Goal: Complete application form

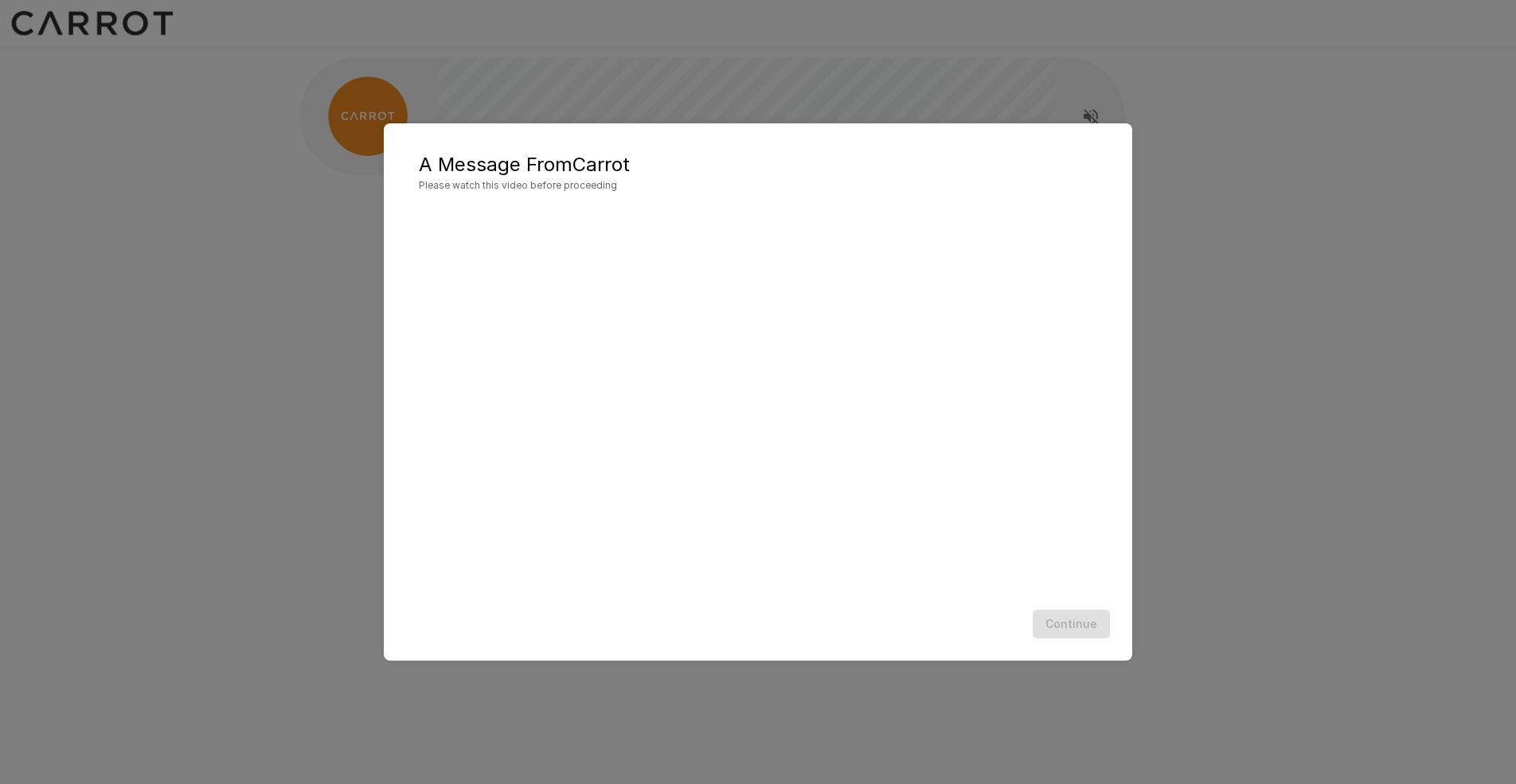
click at [1295, 244] on div "A Message From Carrot Please watch this video before proceeding Continue" at bounding box center [758, 392] width 1516 height 784
click at [1071, 628] on div "Continue" at bounding box center [758, 625] width 716 height 42
click at [1092, 624] on button "Continue" at bounding box center [1071, 624] width 78 height 29
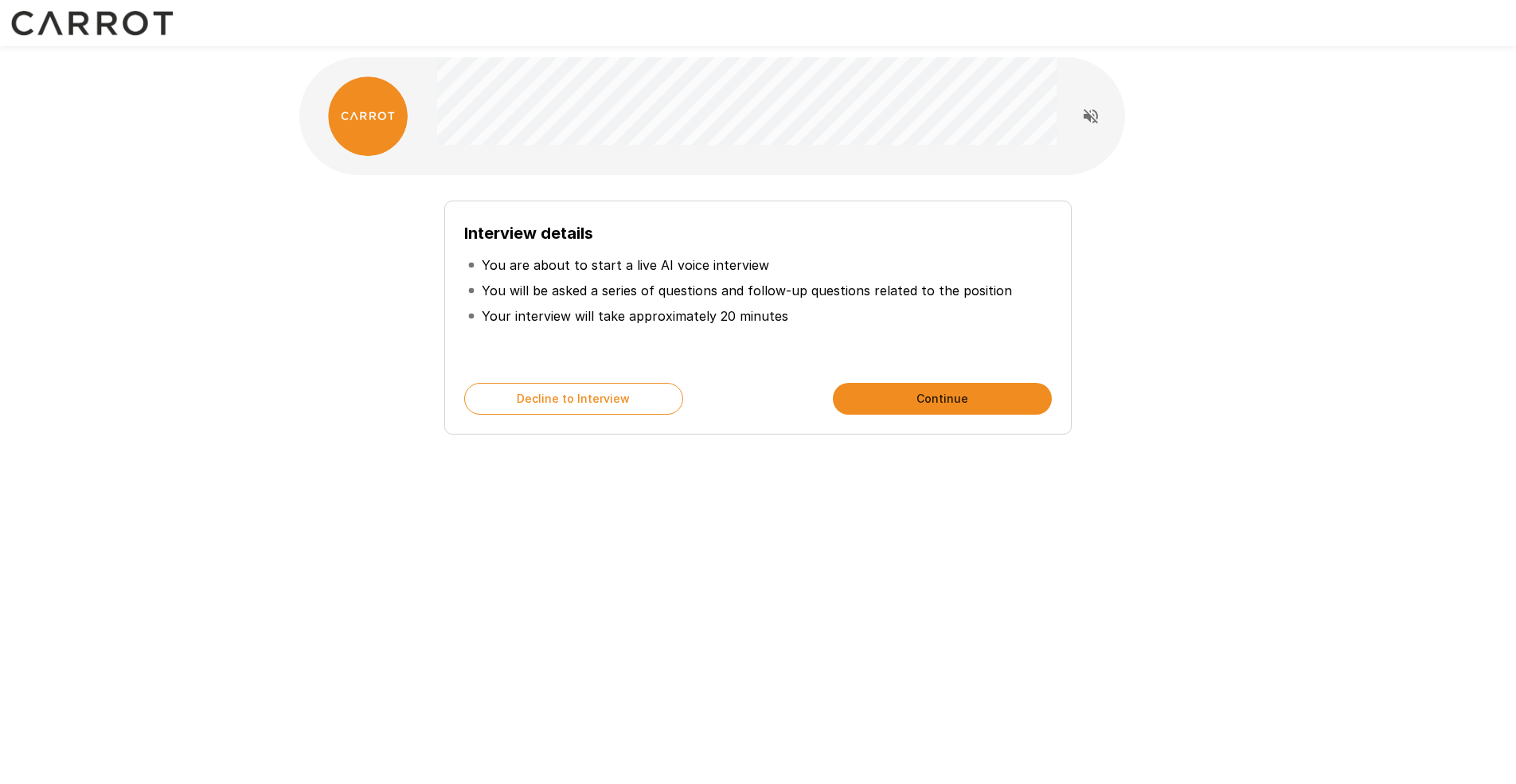
click at [969, 404] on button "Continue" at bounding box center [942, 399] width 219 height 32
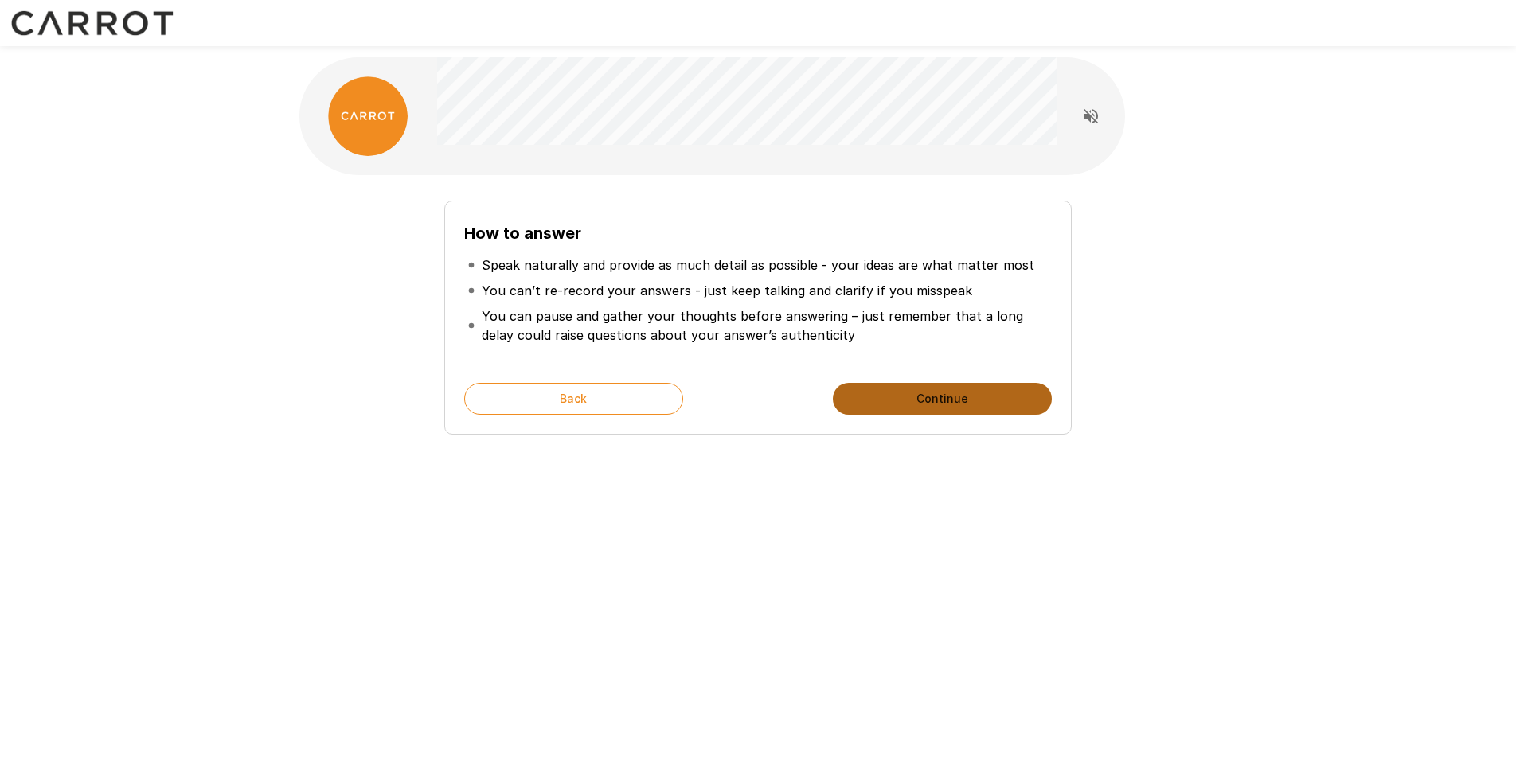
click at [938, 404] on button "Continue" at bounding box center [942, 399] width 219 height 32
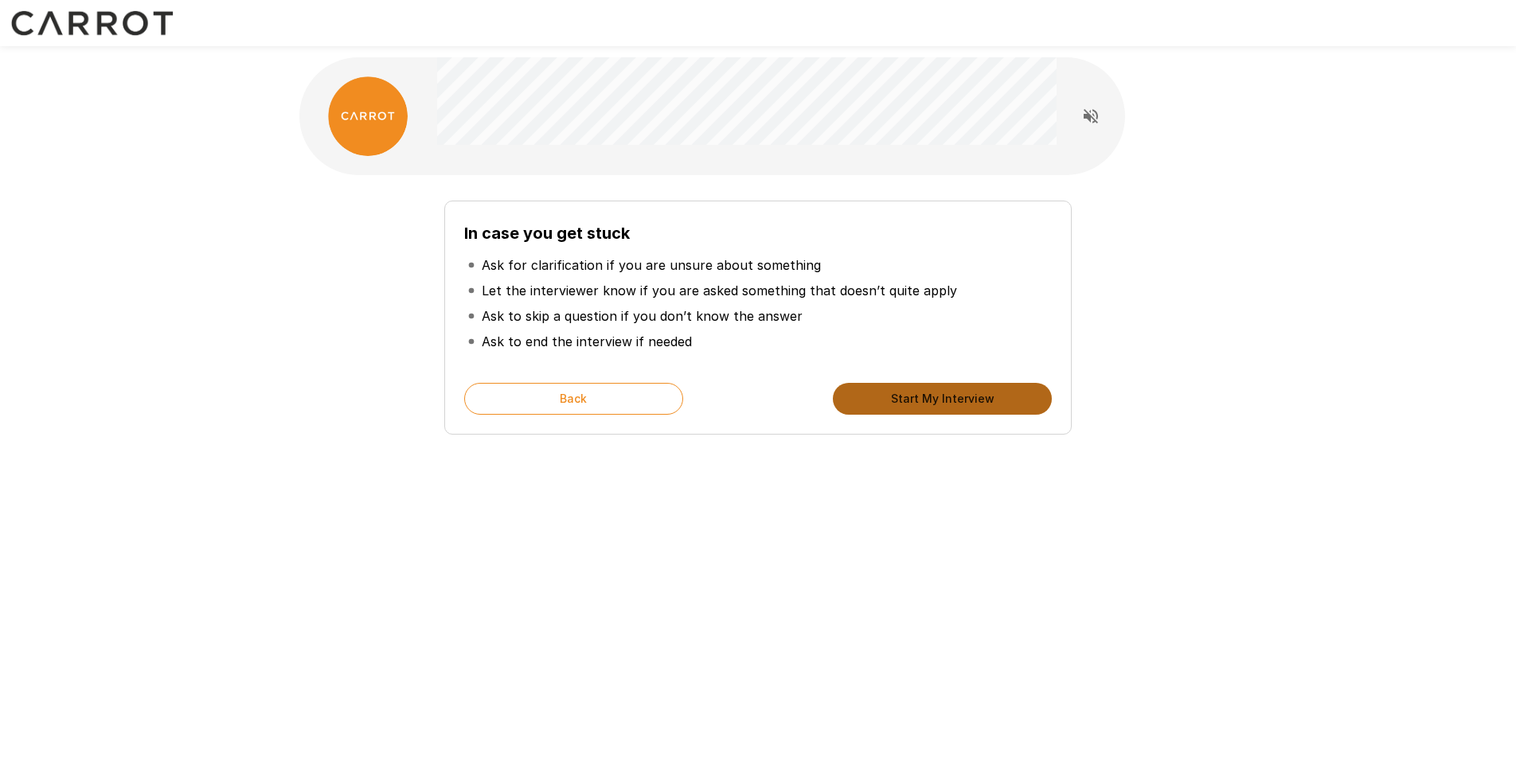
click at [949, 403] on button "Start My Interview" at bounding box center [942, 399] width 219 height 32
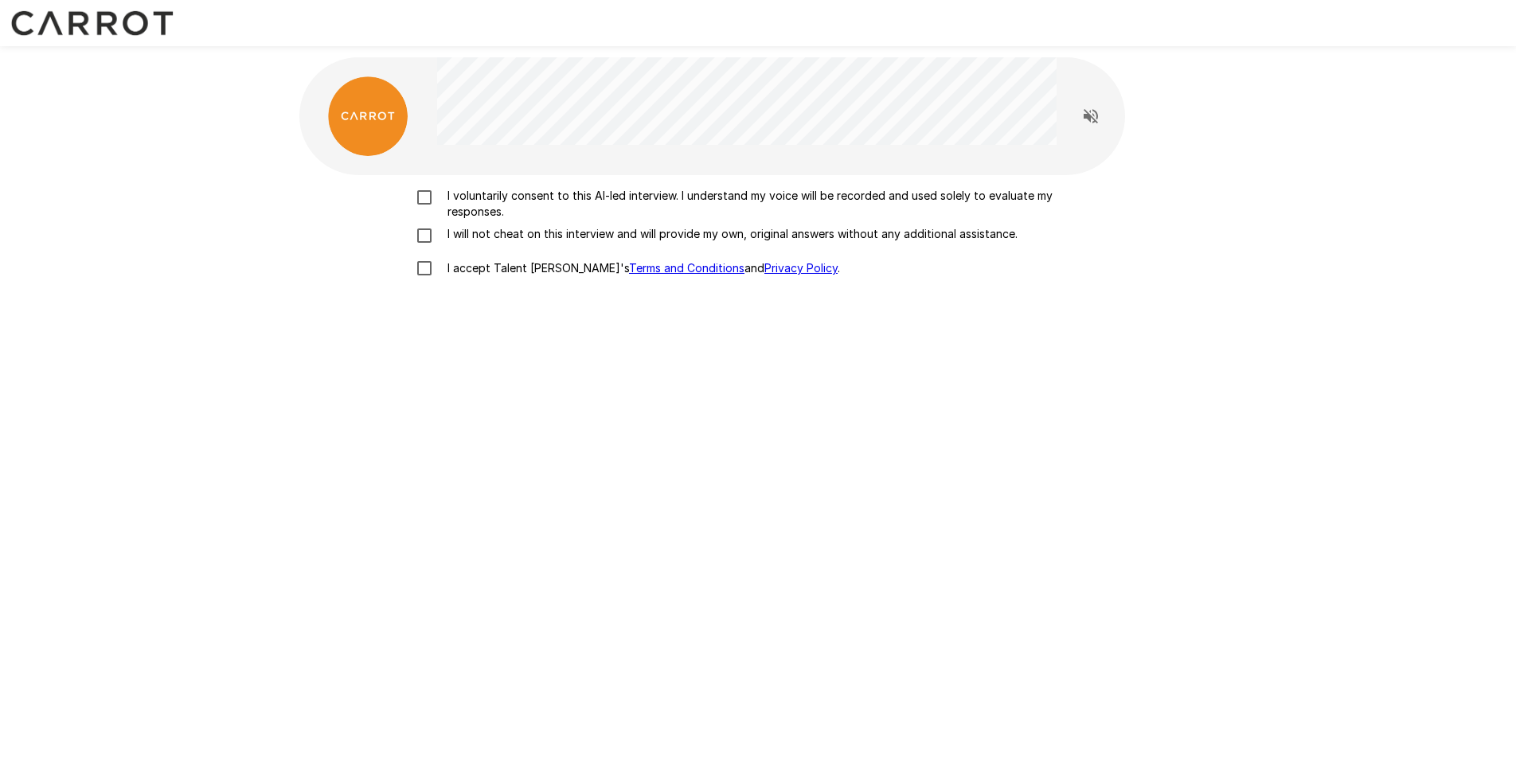
click at [691, 195] on p "I voluntarily consent to this AI-led interview. I understand my voice will be r…" at bounding box center [774, 203] width 667 height 32
click at [648, 236] on p "I will not cheat on this interview and will provide my own, original answers wi…" at bounding box center [729, 234] width 576 height 16
click at [496, 261] on p "I accept Talent Llama's Terms and Conditions and Privacy Policy ." at bounding box center [640, 269] width 399 height 16
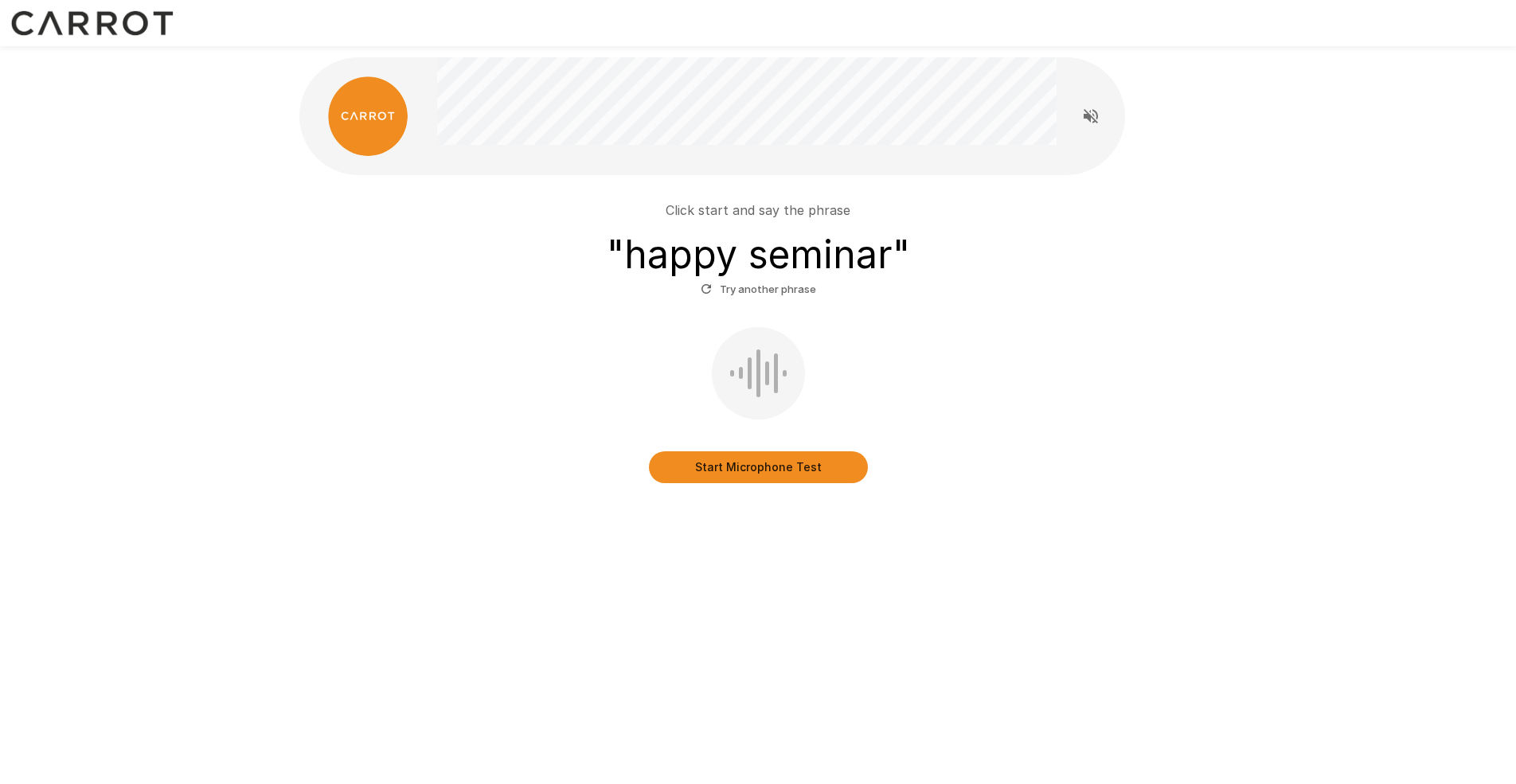
click at [821, 472] on button "Start Microphone Test" at bounding box center [758, 467] width 219 height 32
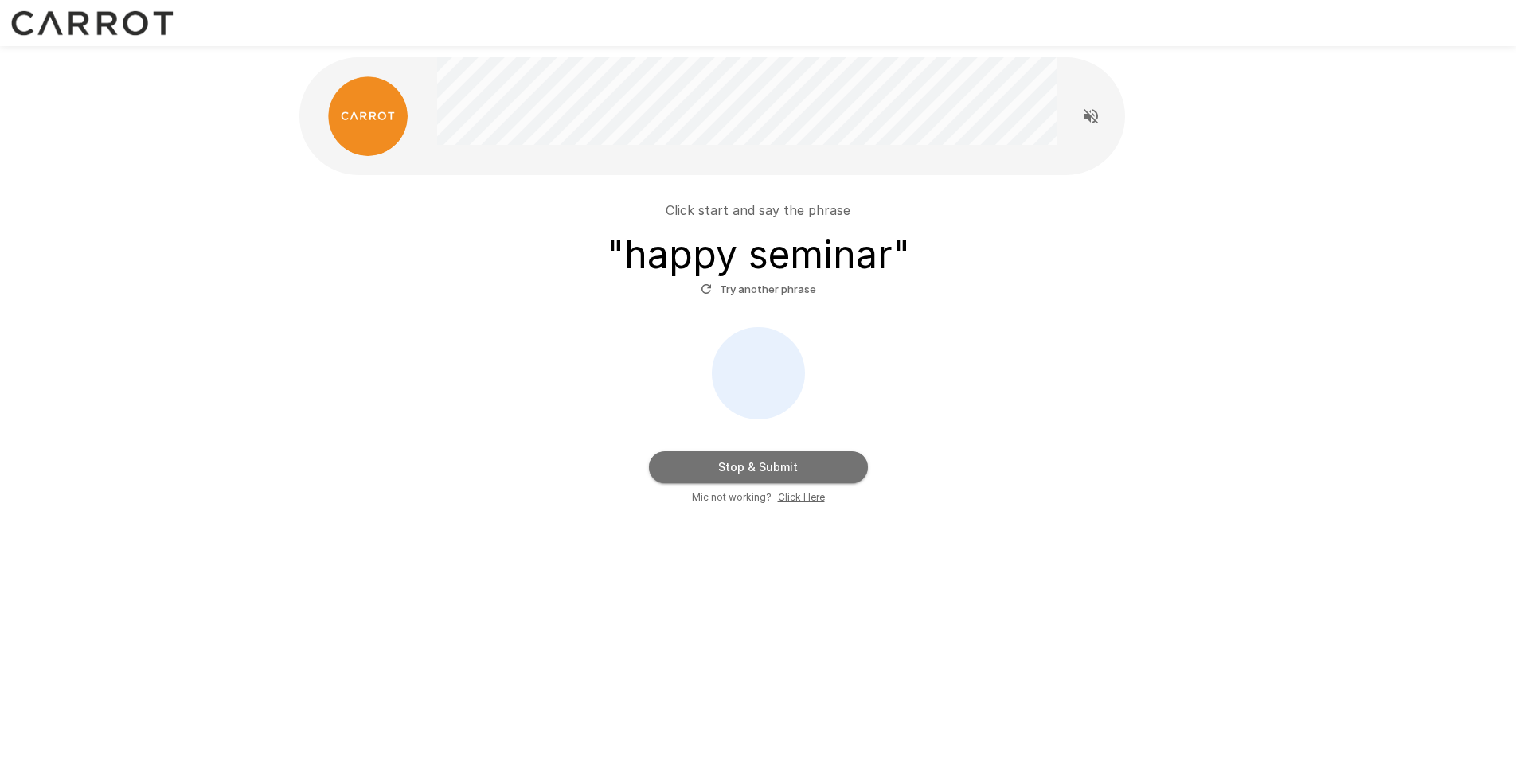
click at [797, 456] on button "Stop & Submit" at bounding box center [758, 467] width 219 height 32
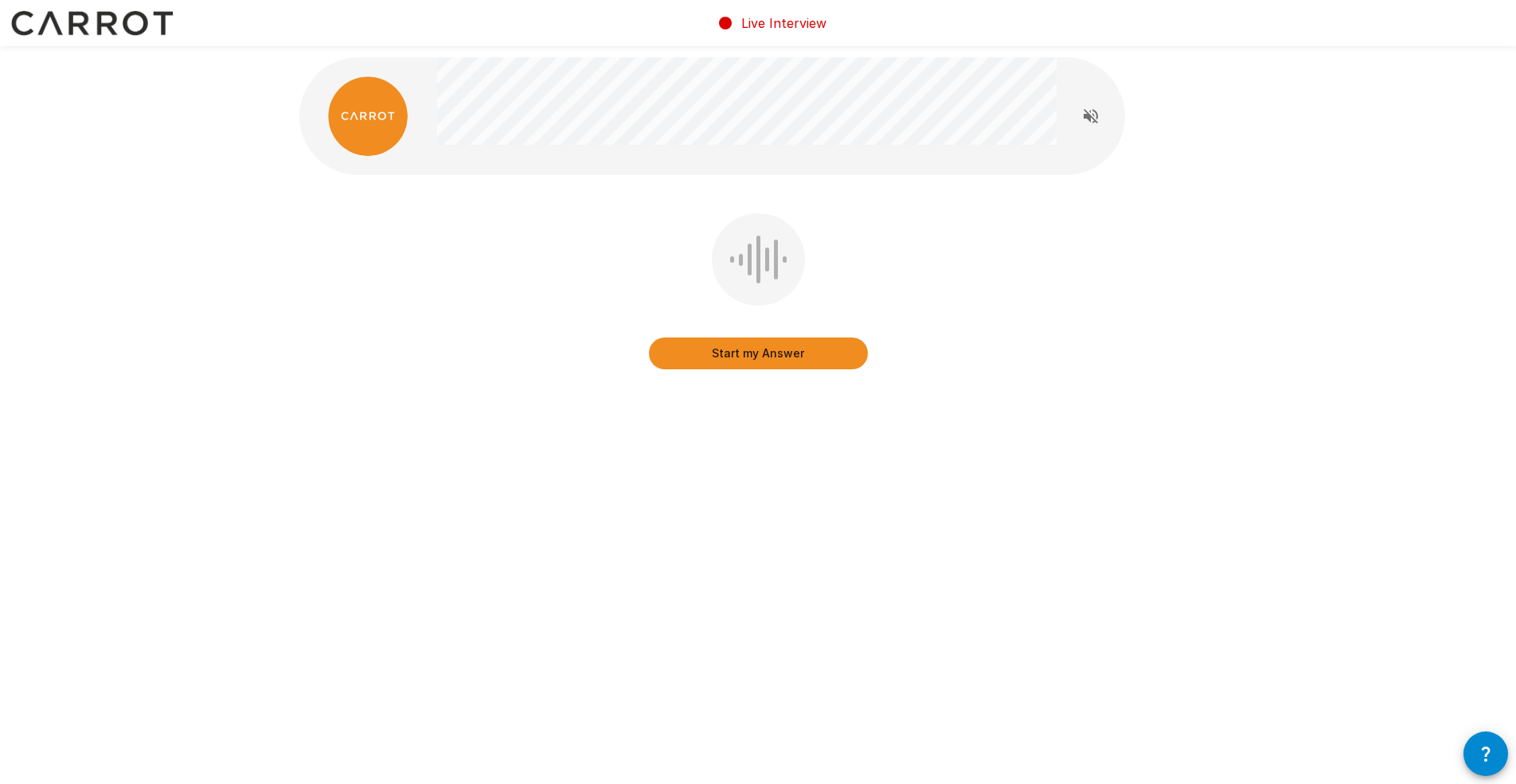
click at [782, 358] on button "Start my Answer" at bounding box center [758, 353] width 219 height 32
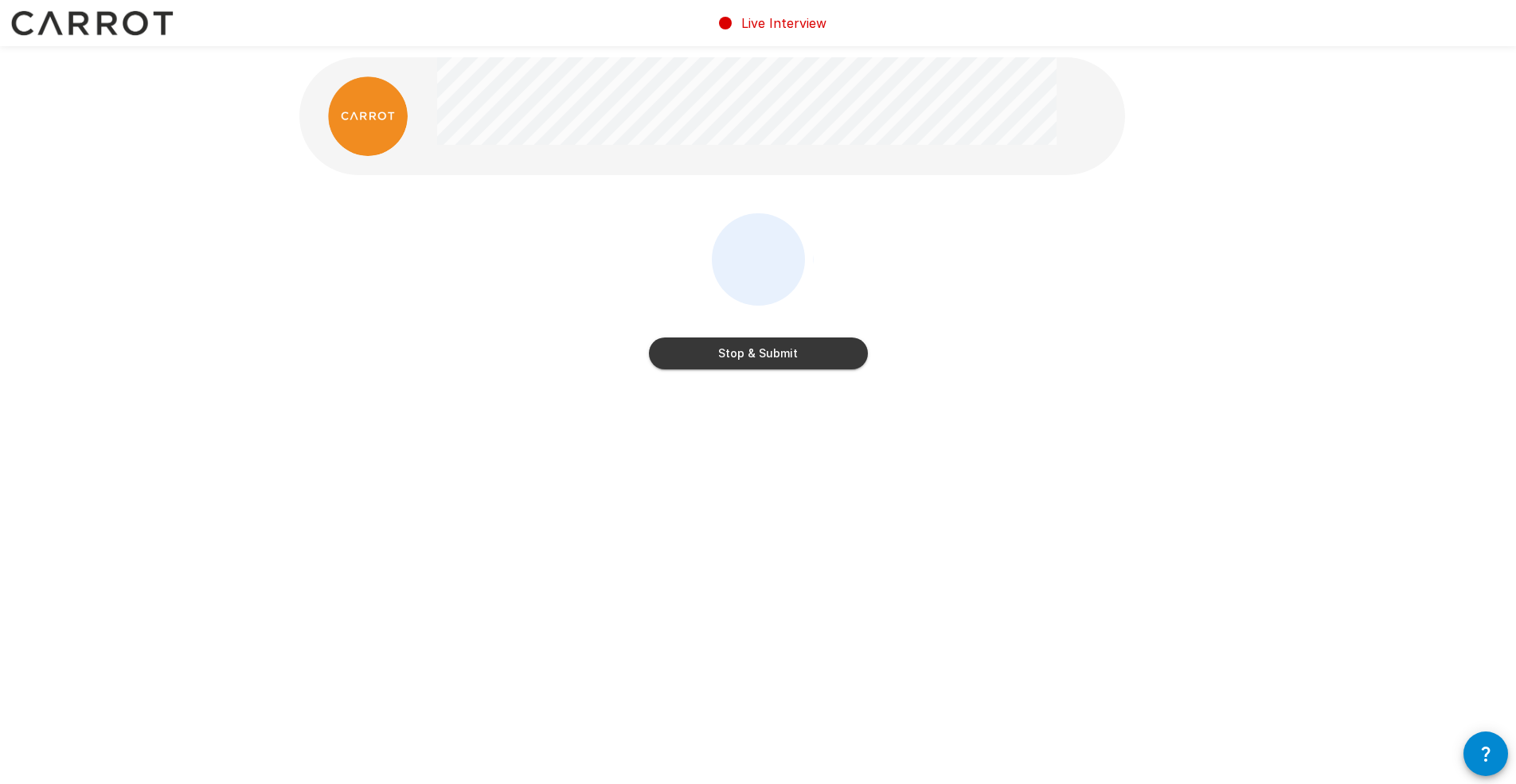
click at [801, 355] on button "Stop & Submit" at bounding box center [758, 353] width 219 height 32
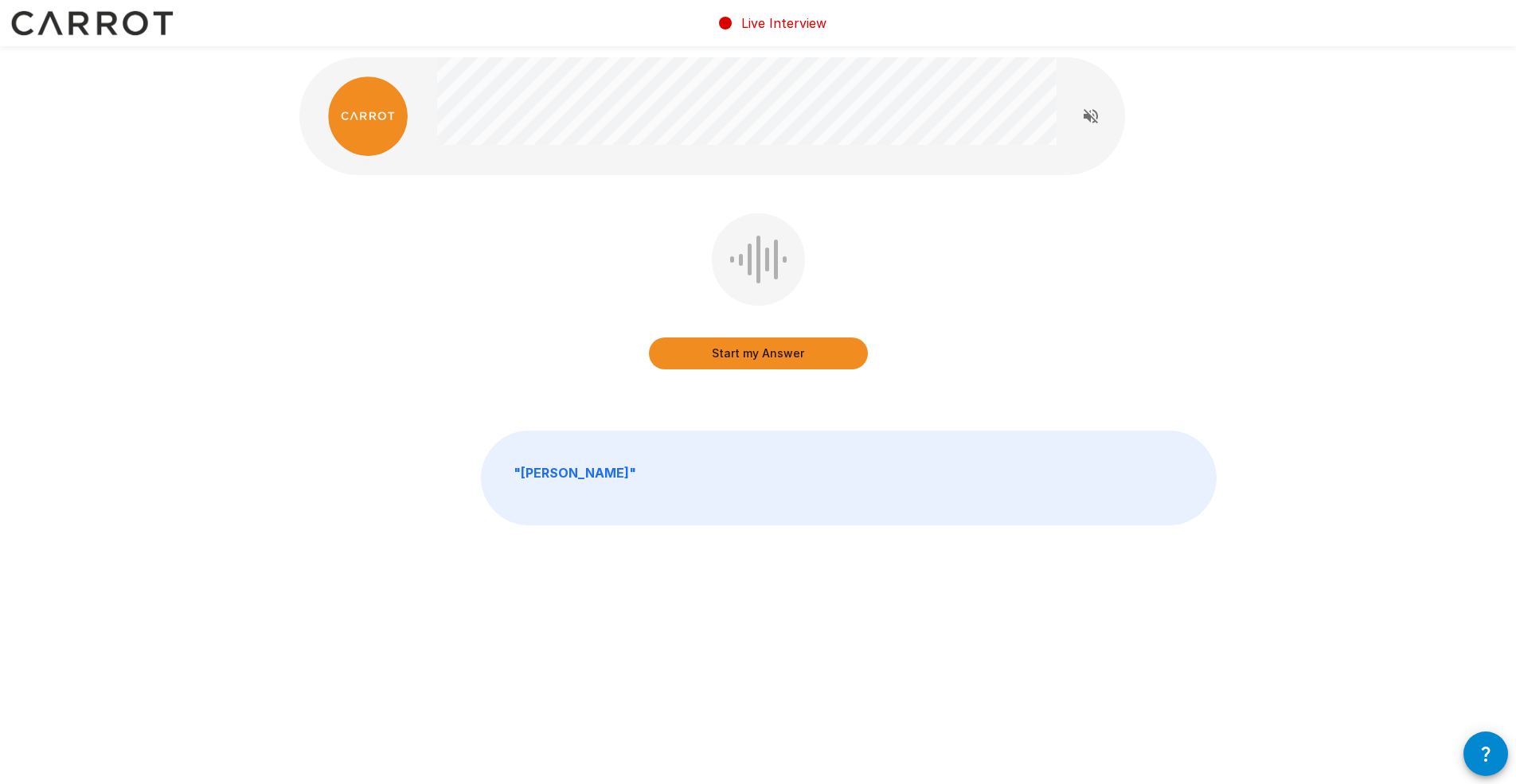
click at [816, 360] on button "Start my Answer" at bounding box center [758, 353] width 219 height 32
click at [839, 358] on button "Stop & Submit" at bounding box center [758, 353] width 219 height 32
click at [831, 359] on button "Start my Answer" at bounding box center [758, 353] width 219 height 32
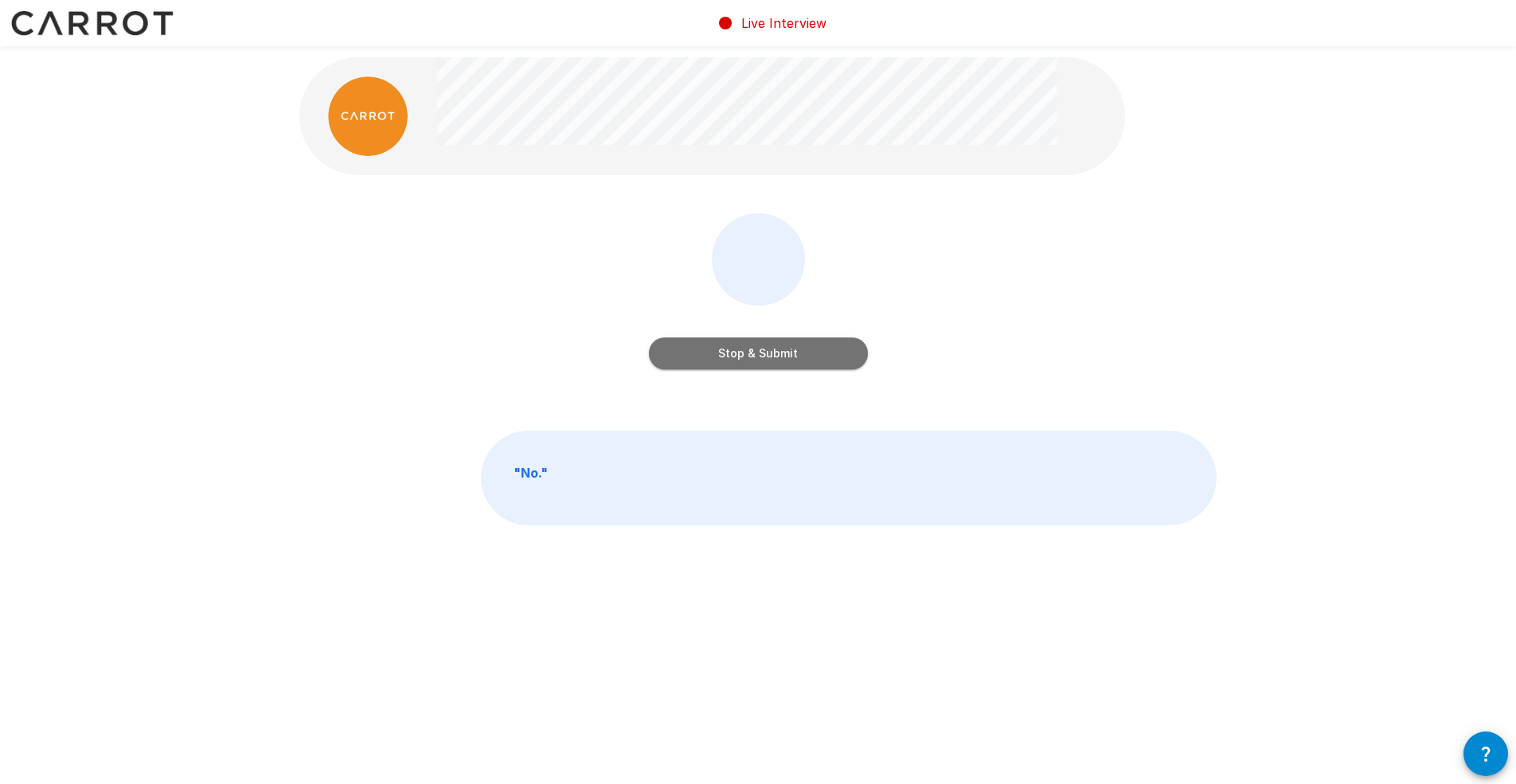
click at [827, 359] on button "Stop & Submit" at bounding box center [758, 353] width 219 height 32
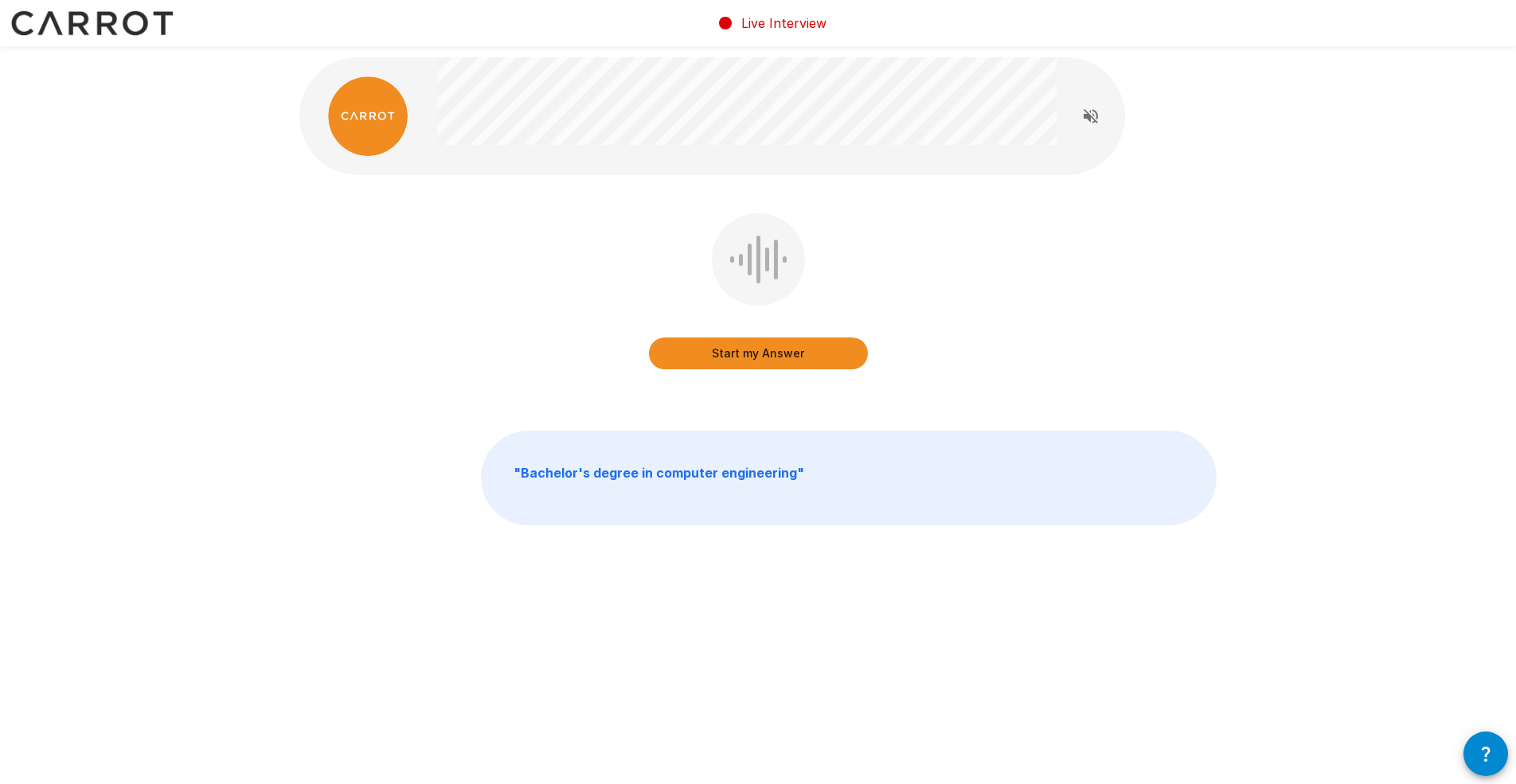
click at [762, 354] on button "Start my Answer" at bounding box center [758, 353] width 219 height 32
click at [792, 357] on button "Stop & Submit" at bounding box center [758, 353] width 219 height 32
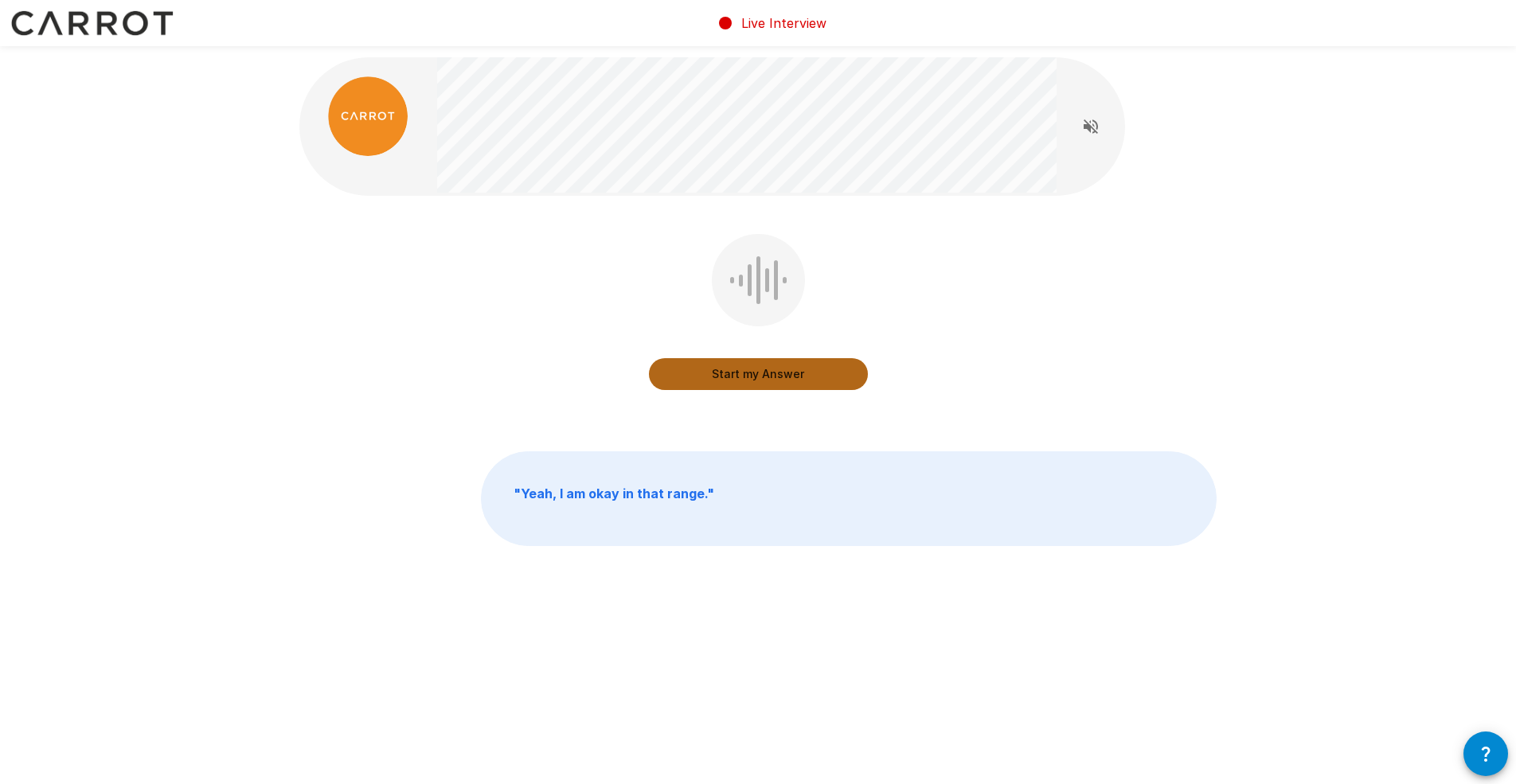
click at [796, 374] on button "Start my Answer" at bounding box center [758, 374] width 219 height 32
click at [827, 360] on button "Stop & Submit" at bounding box center [758, 374] width 219 height 32
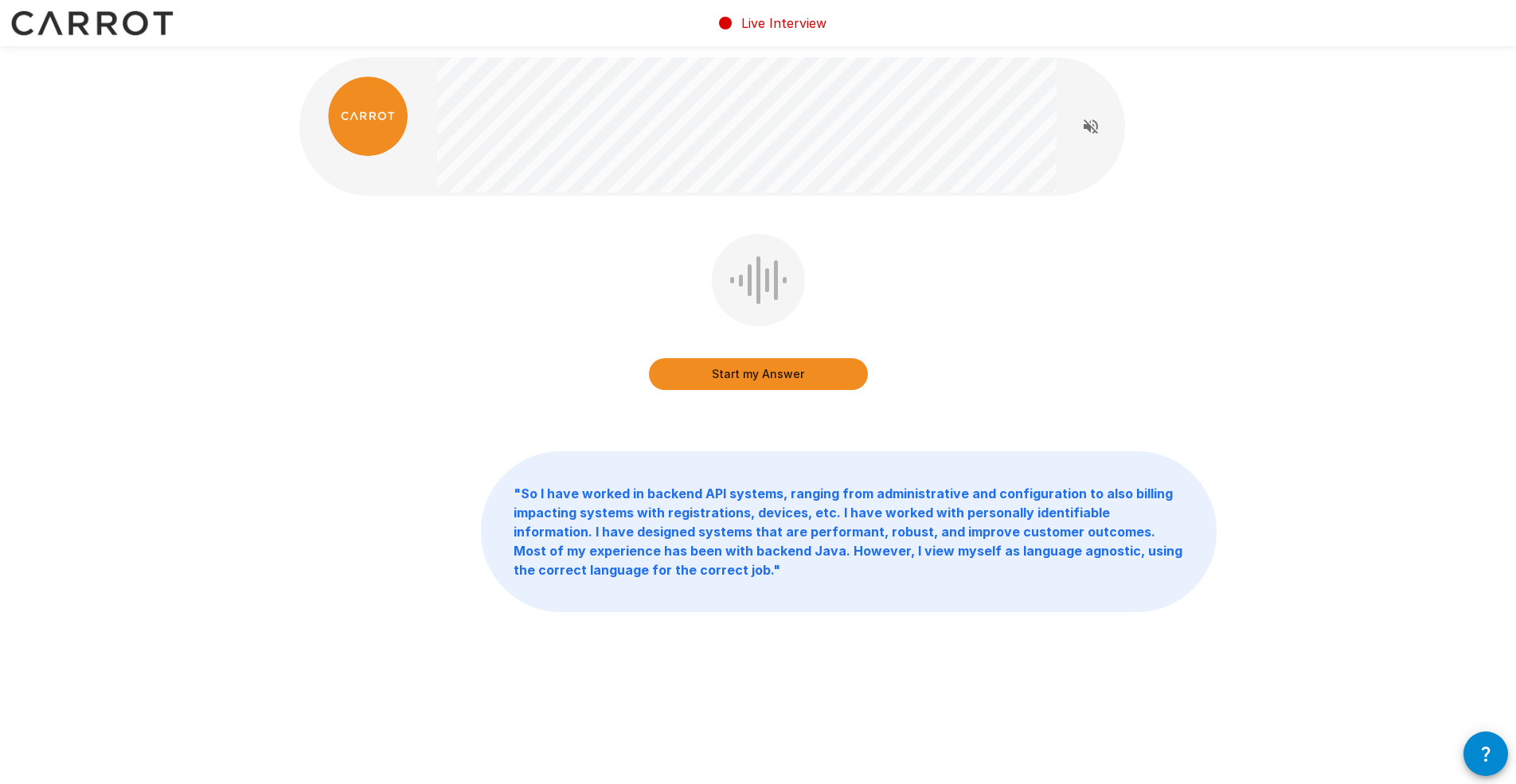
click at [773, 378] on button "Start my Answer" at bounding box center [758, 374] width 219 height 32
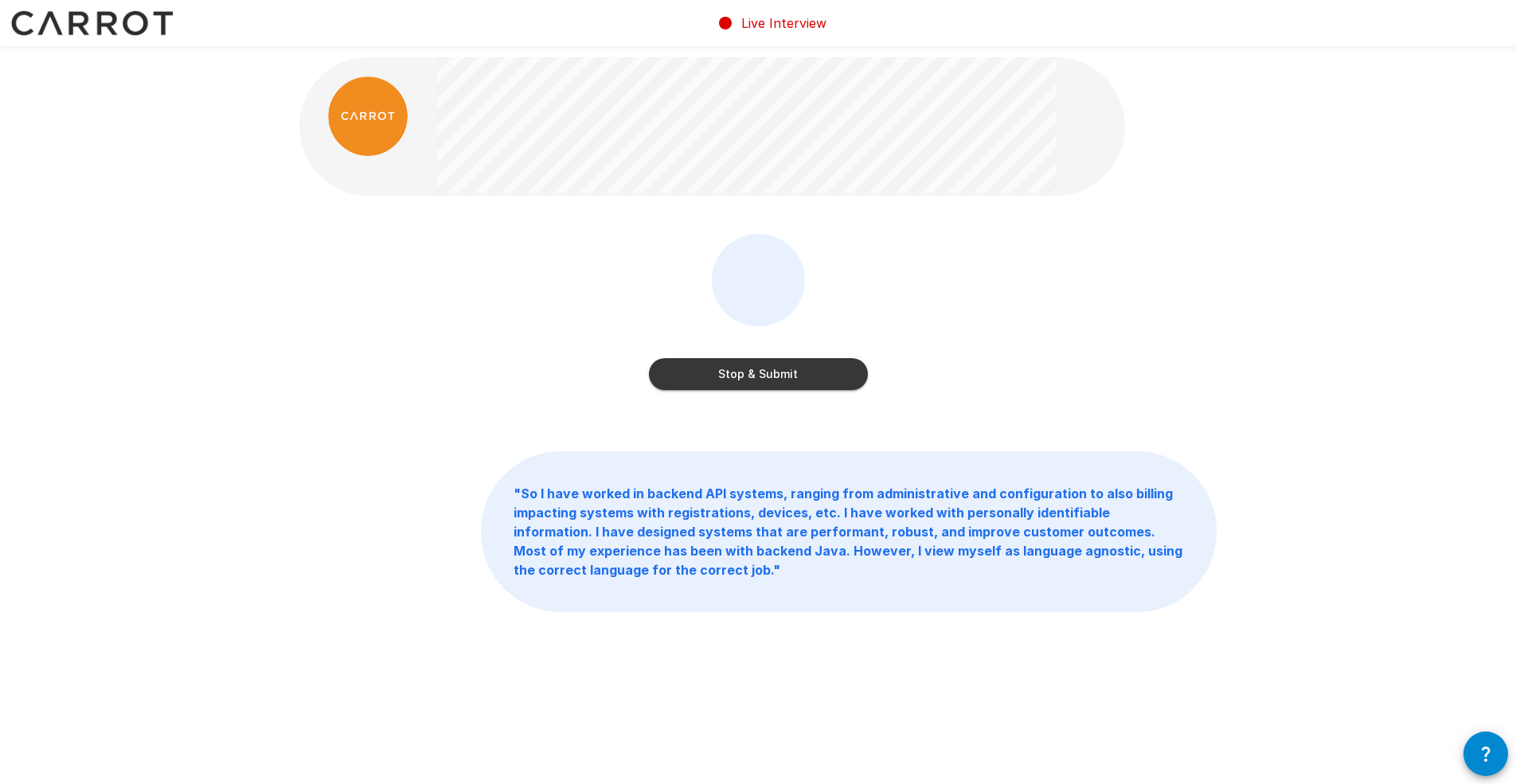
click at [790, 376] on button "Stop & Submit" at bounding box center [758, 374] width 219 height 32
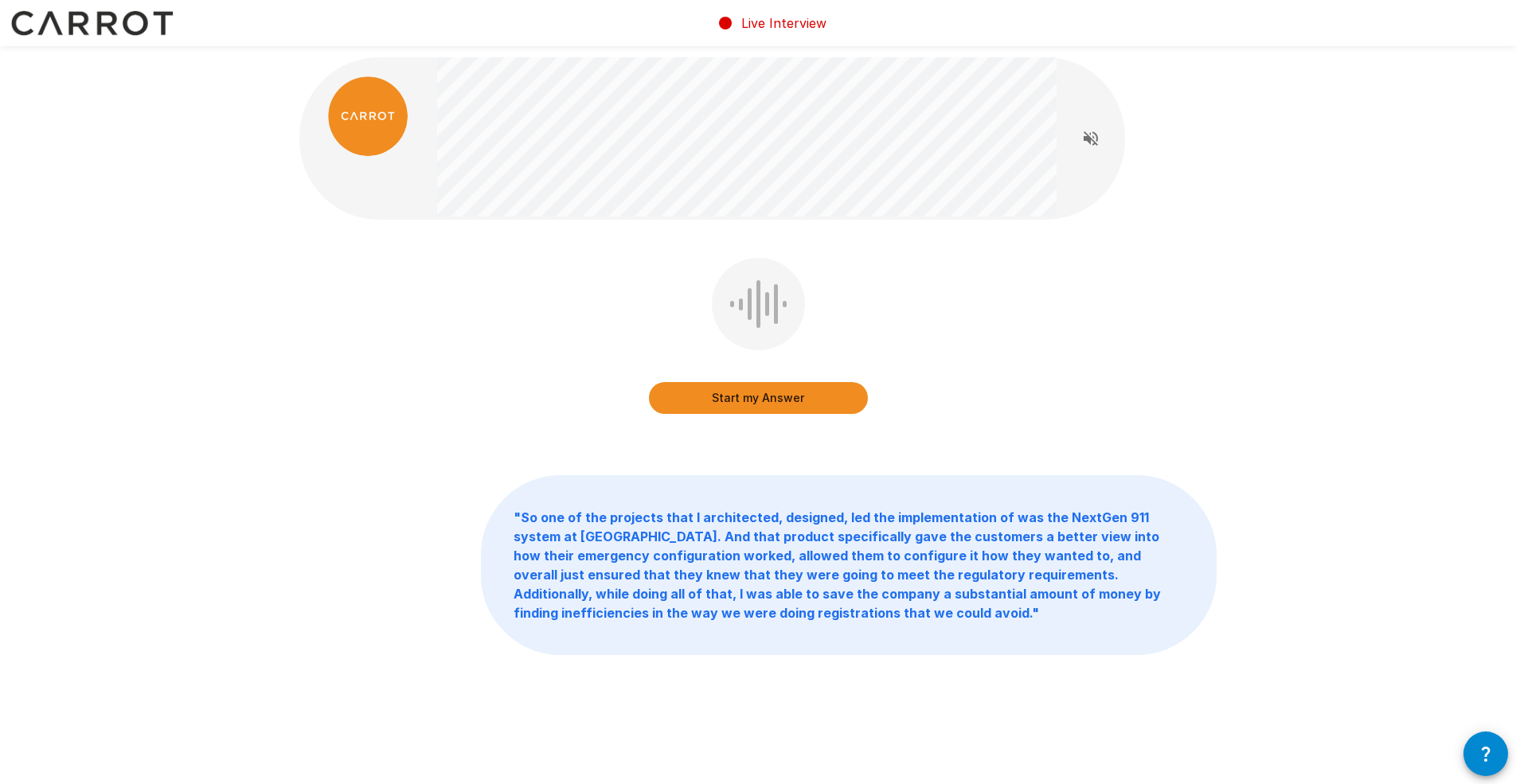
click at [771, 400] on button "Start my Answer" at bounding box center [758, 398] width 219 height 32
click at [815, 401] on button "Stop & Submit" at bounding box center [758, 398] width 219 height 32
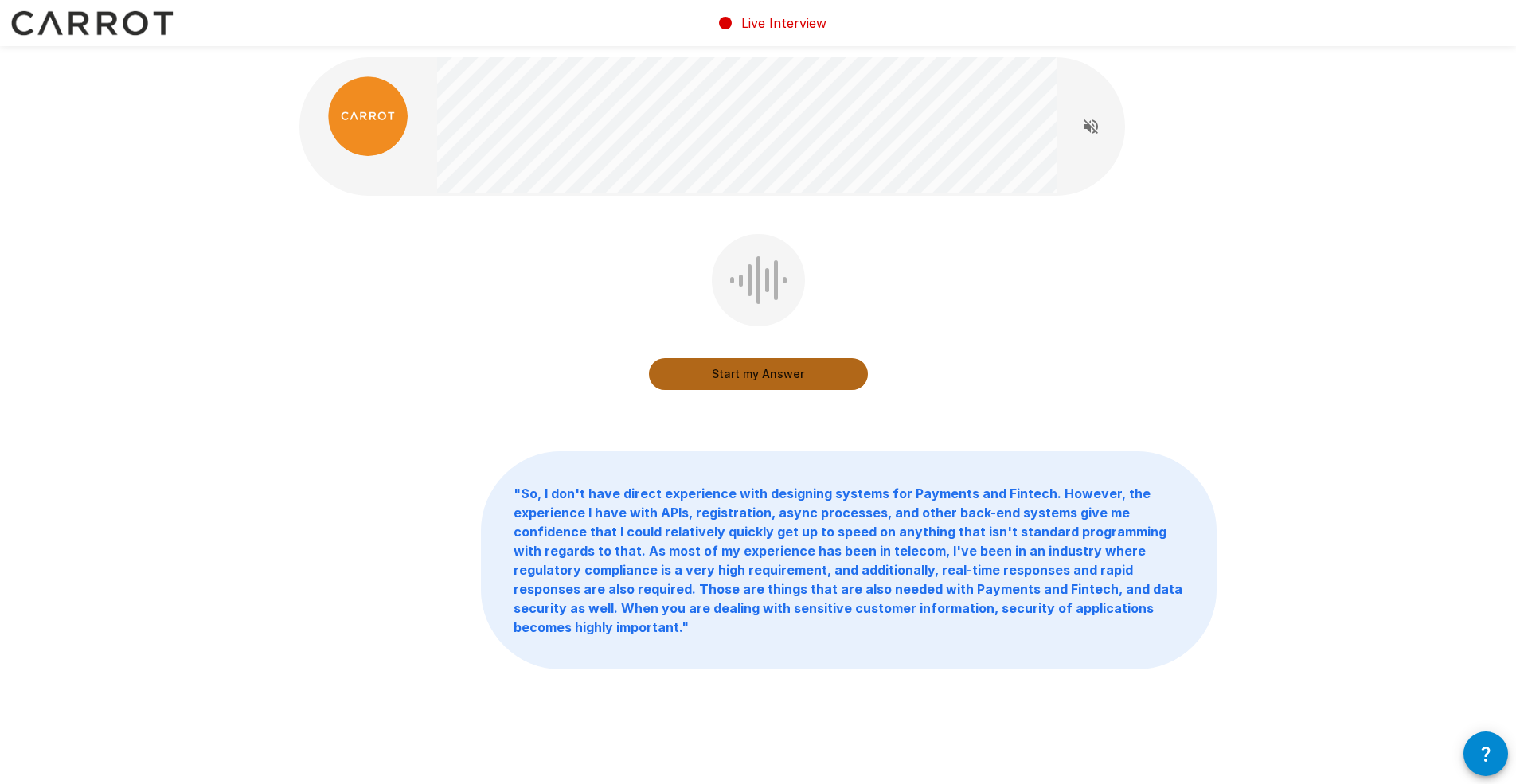
click at [773, 374] on button "Start my Answer" at bounding box center [758, 374] width 219 height 32
click at [783, 381] on button "Stop & Submit" at bounding box center [758, 374] width 219 height 32
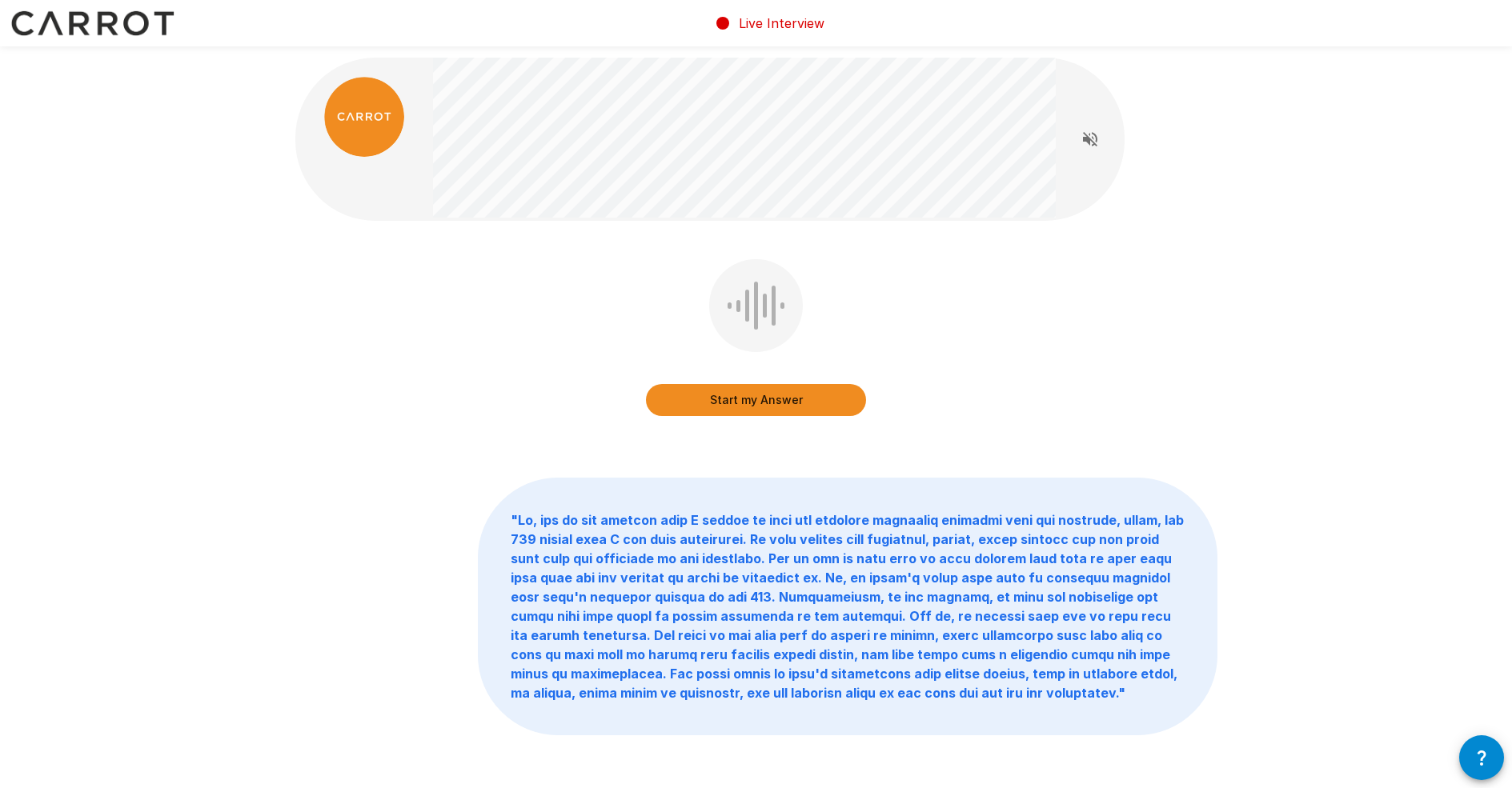
click at [765, 408] on button "Start my Answer" at bounding box center [756, 400] width 221 height 32
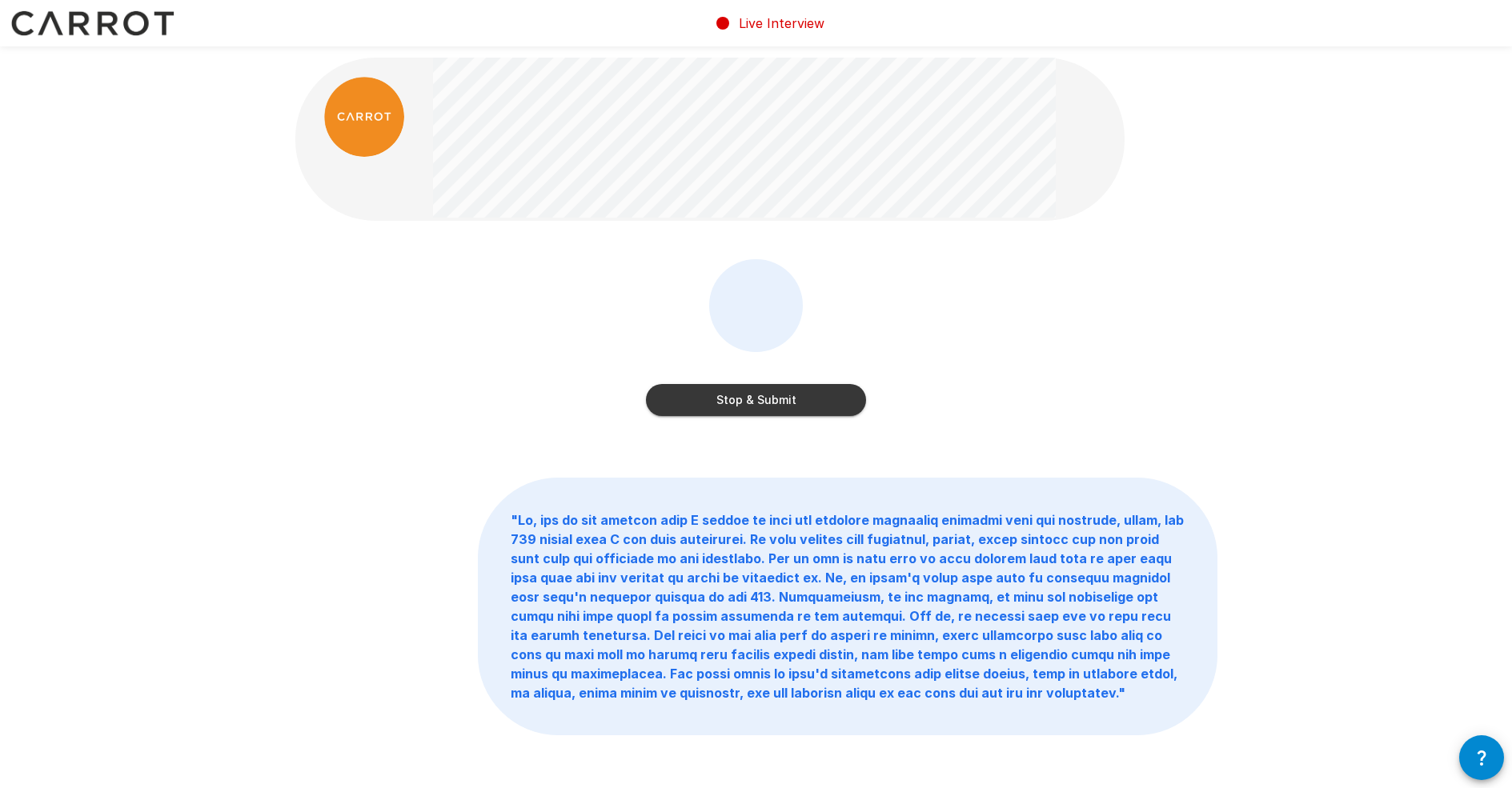
click at [841, 390] on button "Stop & Submit" at bounding box center [756, 400] width 221 height 32
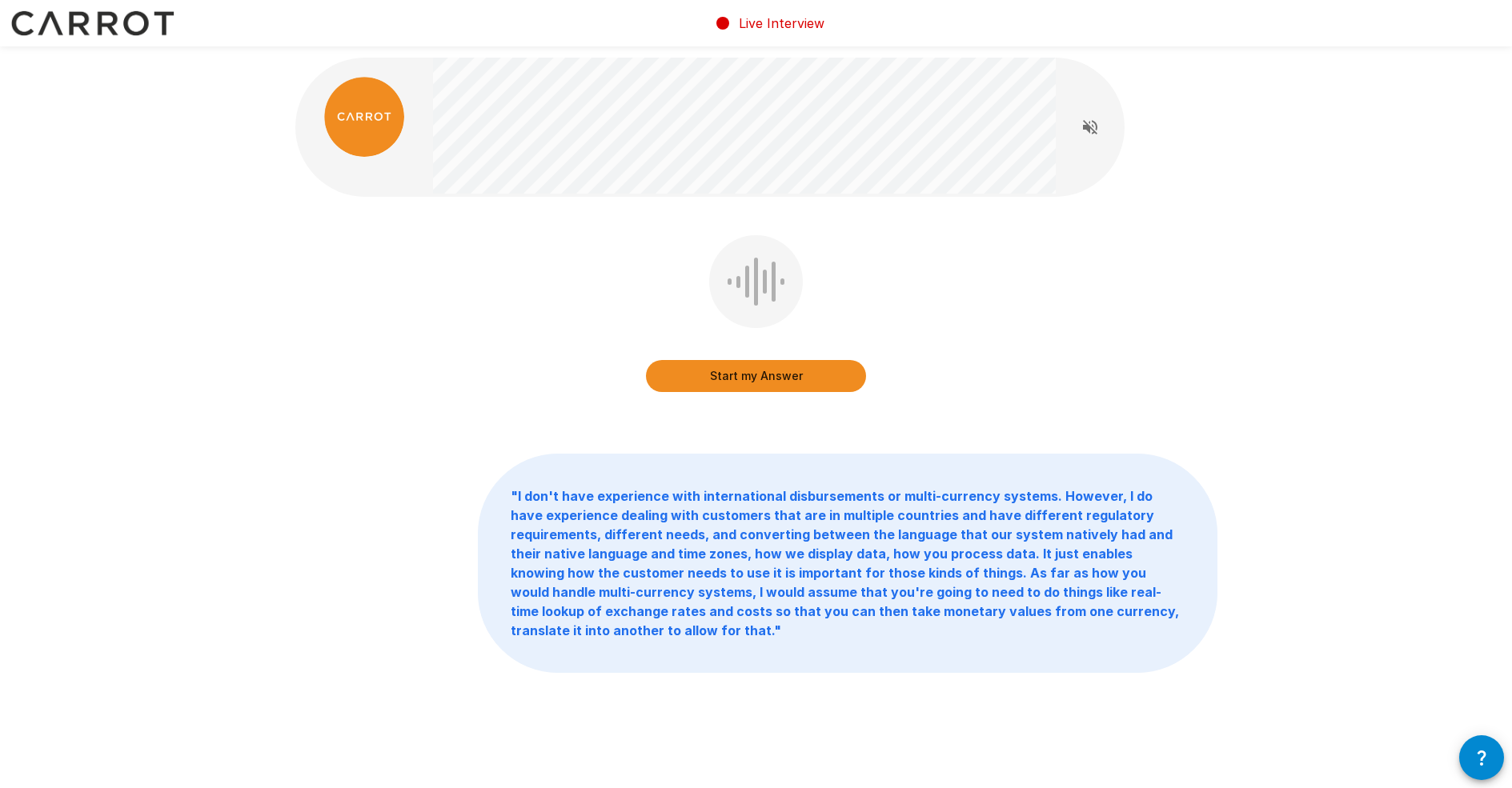
click at [805, 373] on button "Start my Answer" at bounding box center [756, 376] width 221 height 32
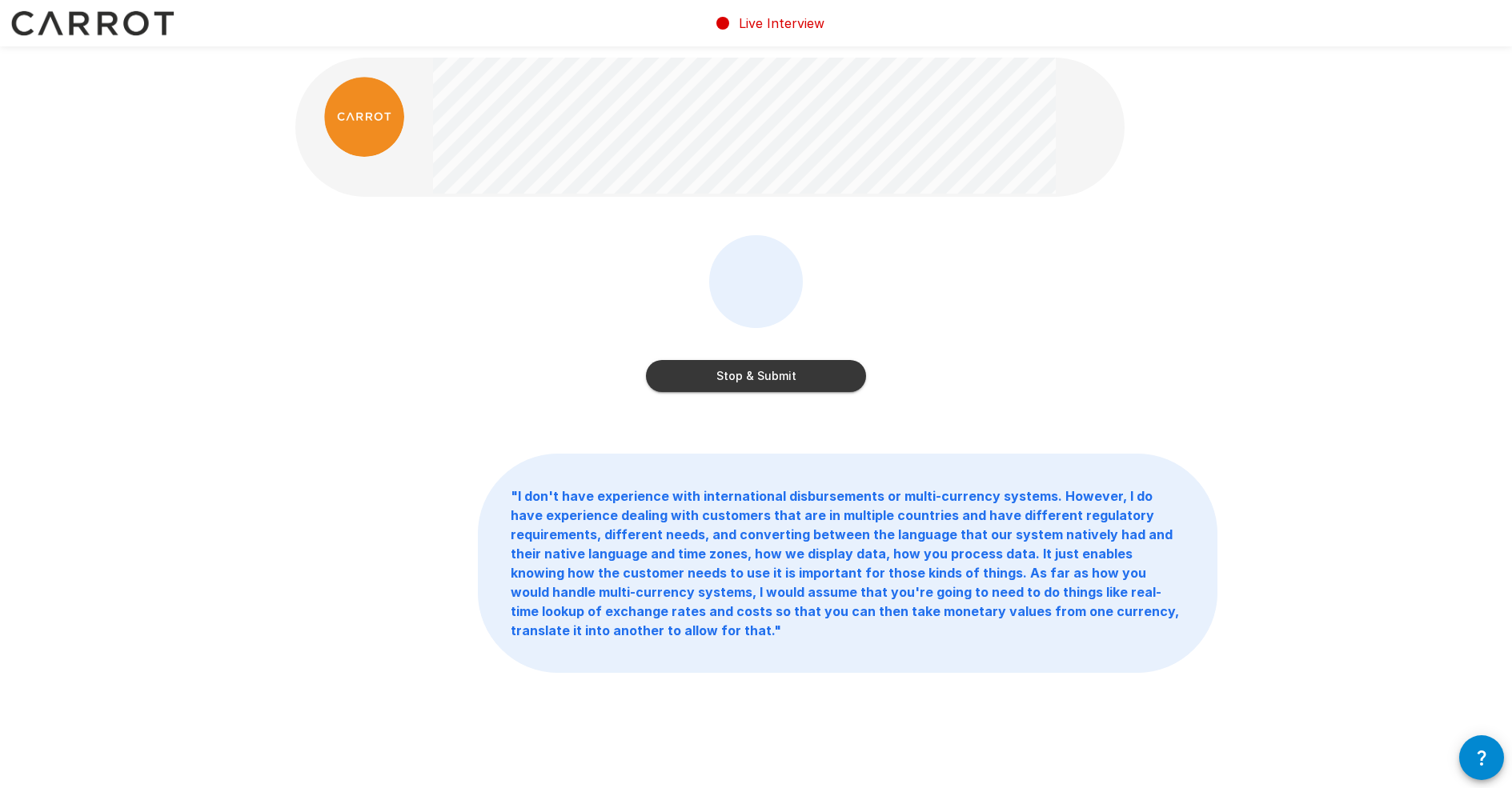
click at [821, 381] on button "Stop & Submit" at bounding box center [756, 376] width 221 height 32
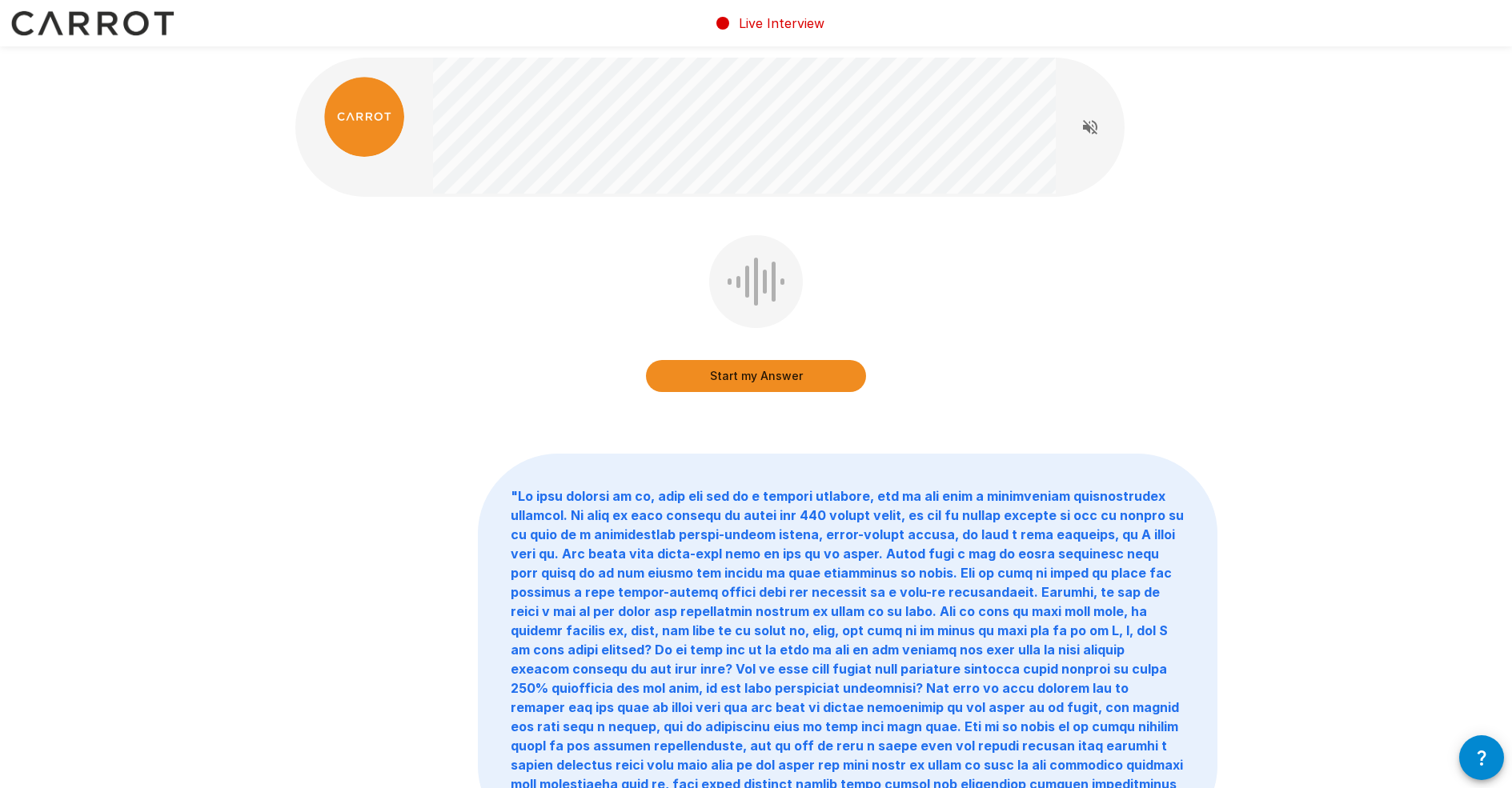
click at [784, 378] on button "Start my Answer" at bounding box center [756, 376] width 221 height 32
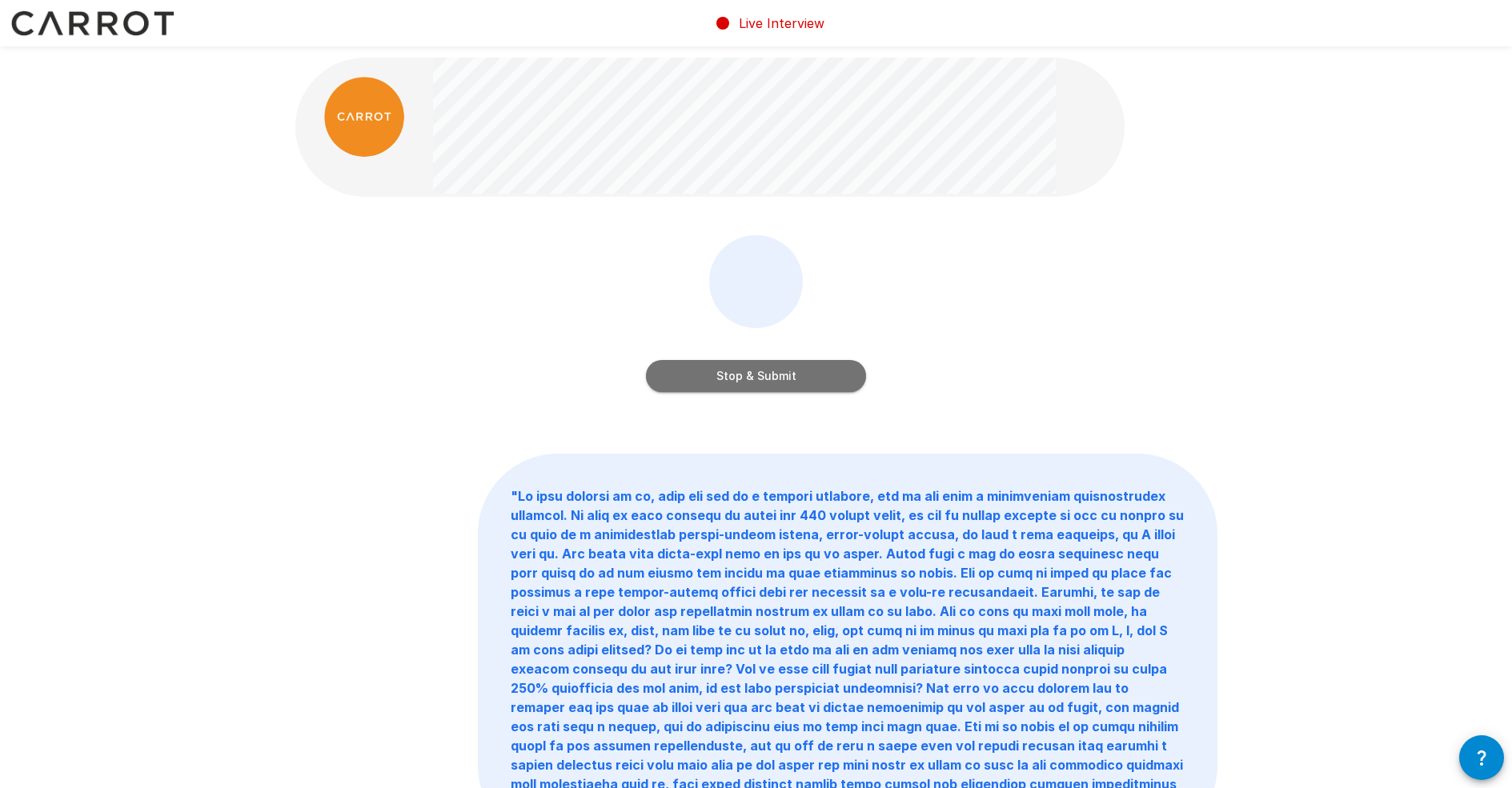
click at [811, 379] on button "Stop & Submit" at bounding box center [756, 376] width 221 height 32
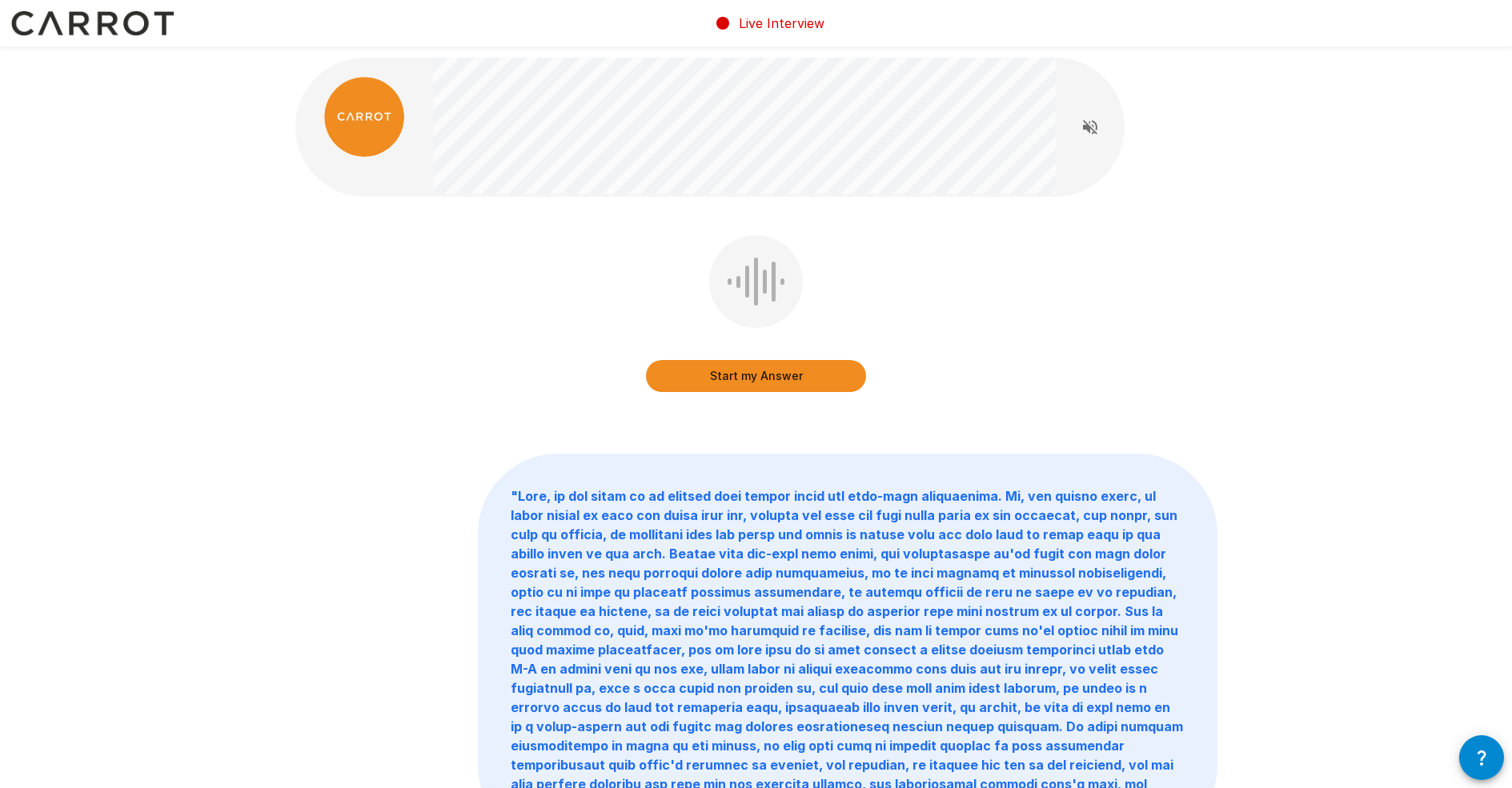
click at [838, 372] on button "Start my Answer" at bounding box center [756, 376] width 221 height 32
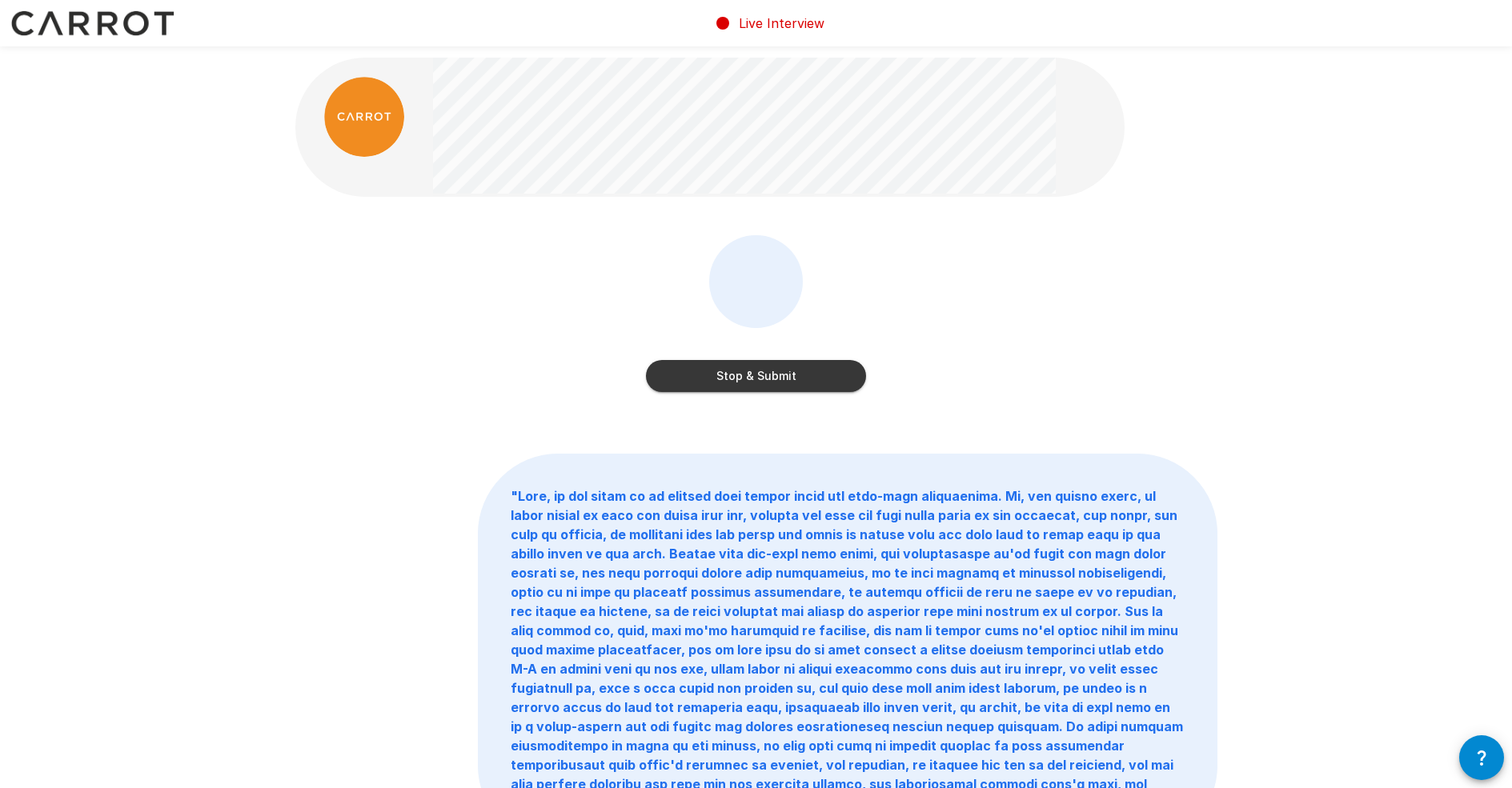
click at [834, 367] on button "Stop & Submit" at bounding box center [756, 376] width 221 height 32
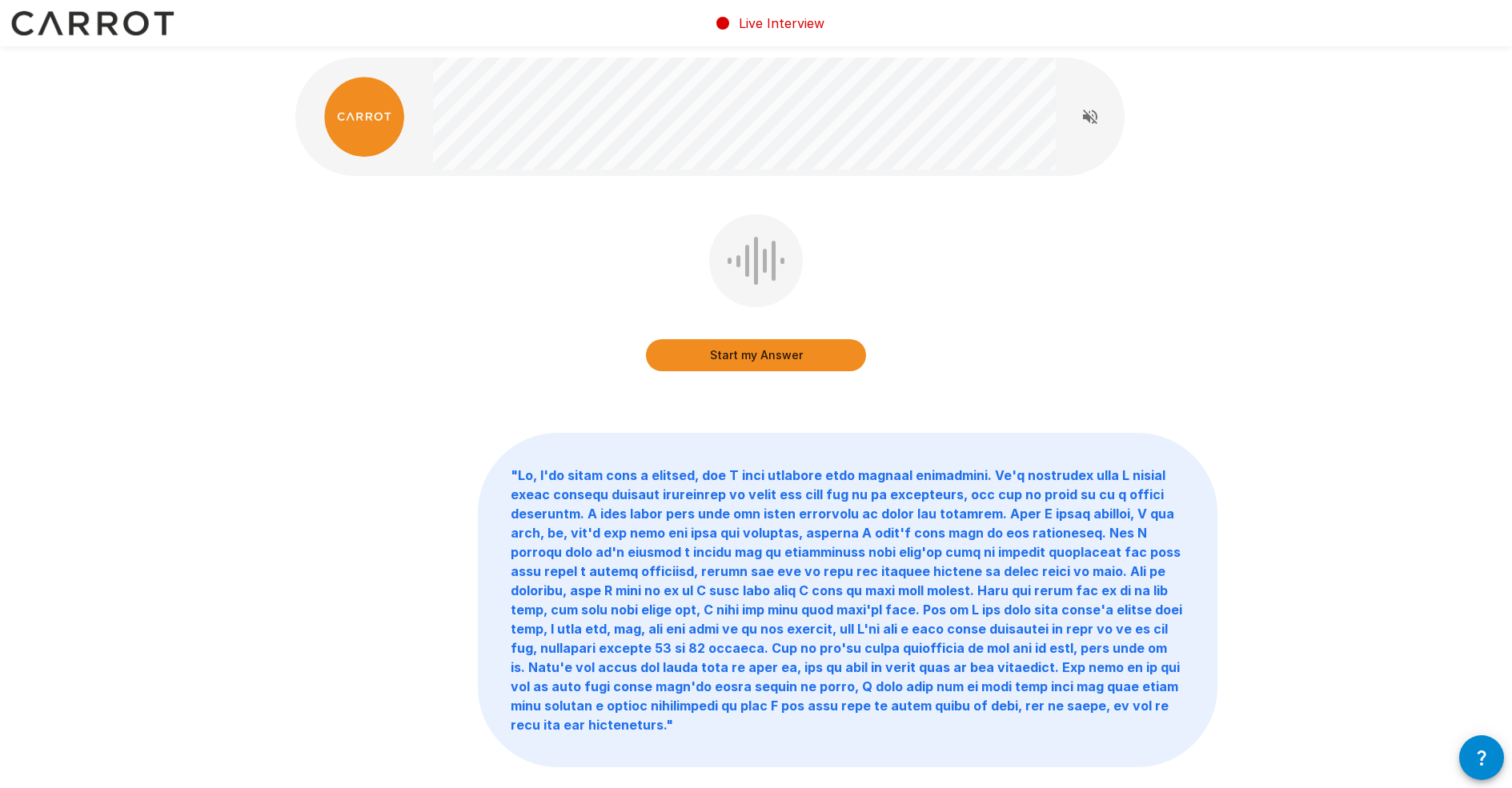
click at [809, 361] on button "Start my Answer" at bounding box center [756, 355] width 221 height 32
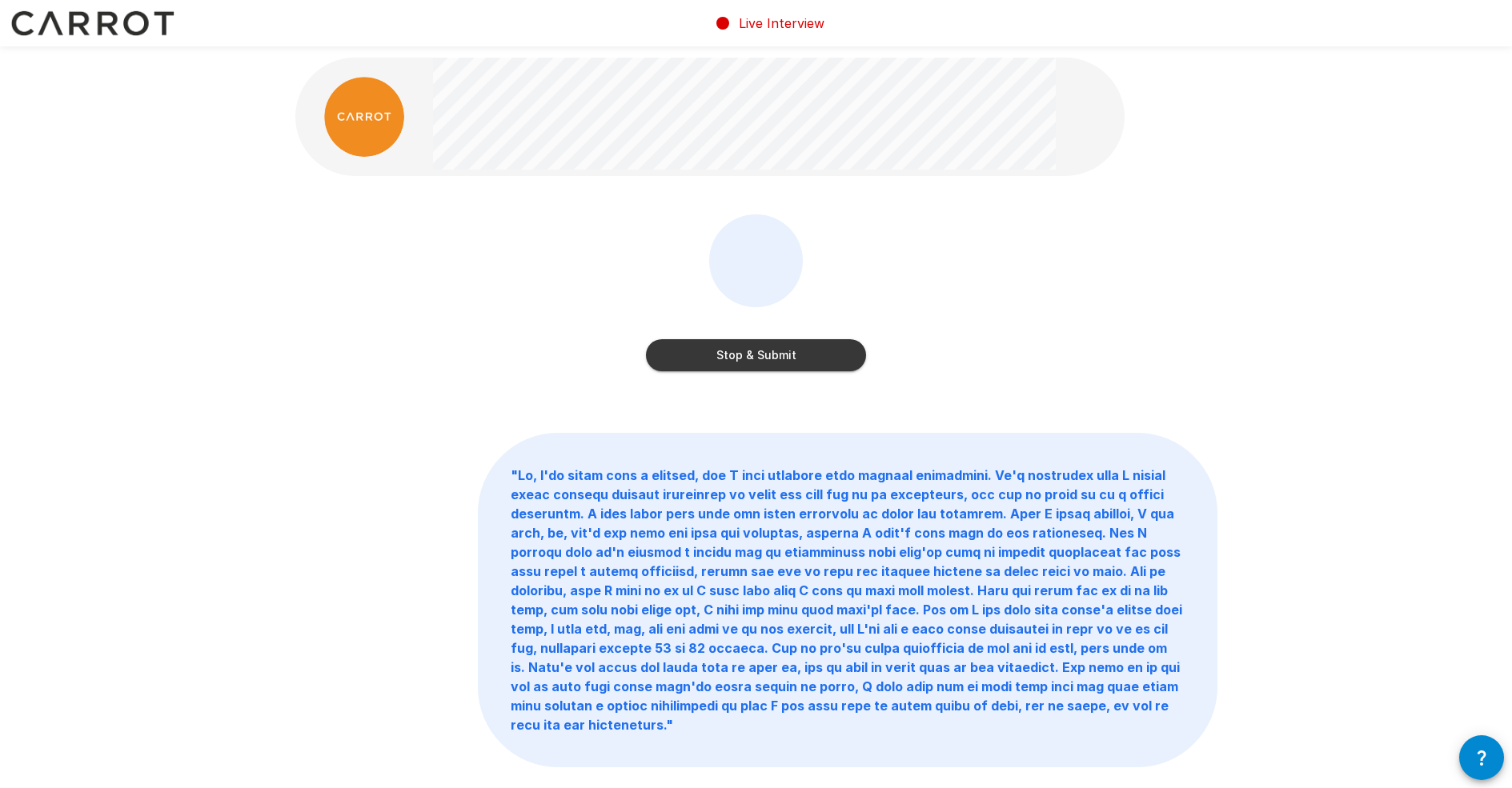
click at [818, 348] on button "Stop & Submit" at bounding box center [756, 355] width 221 height 32
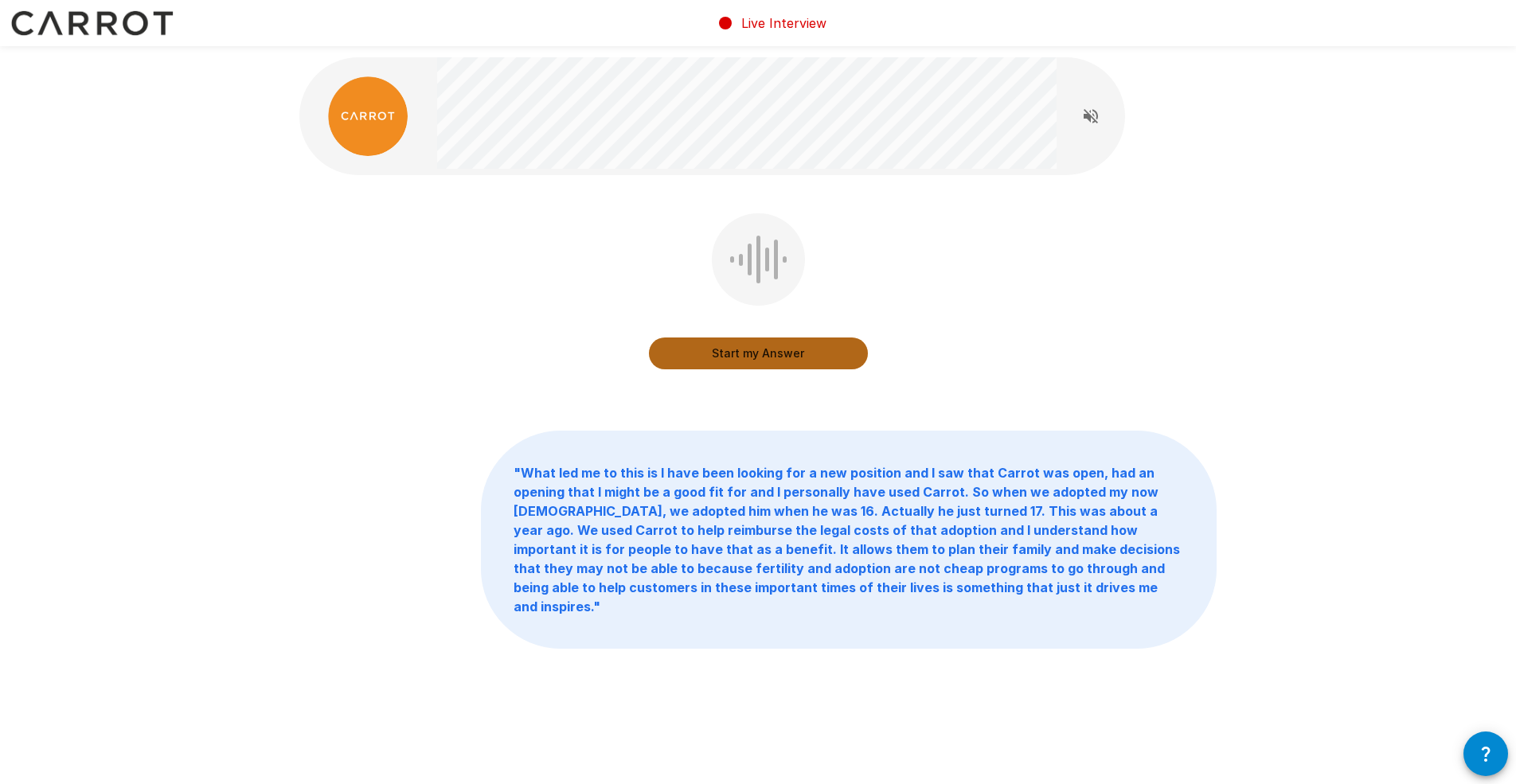
click at [806, 357] on button "Start my Answer" at bounding box center [758, 353] width 219 height 32
click at [785, 351] on button "Stop & Submit" at bounding box center [758, 353] width 219 height 32
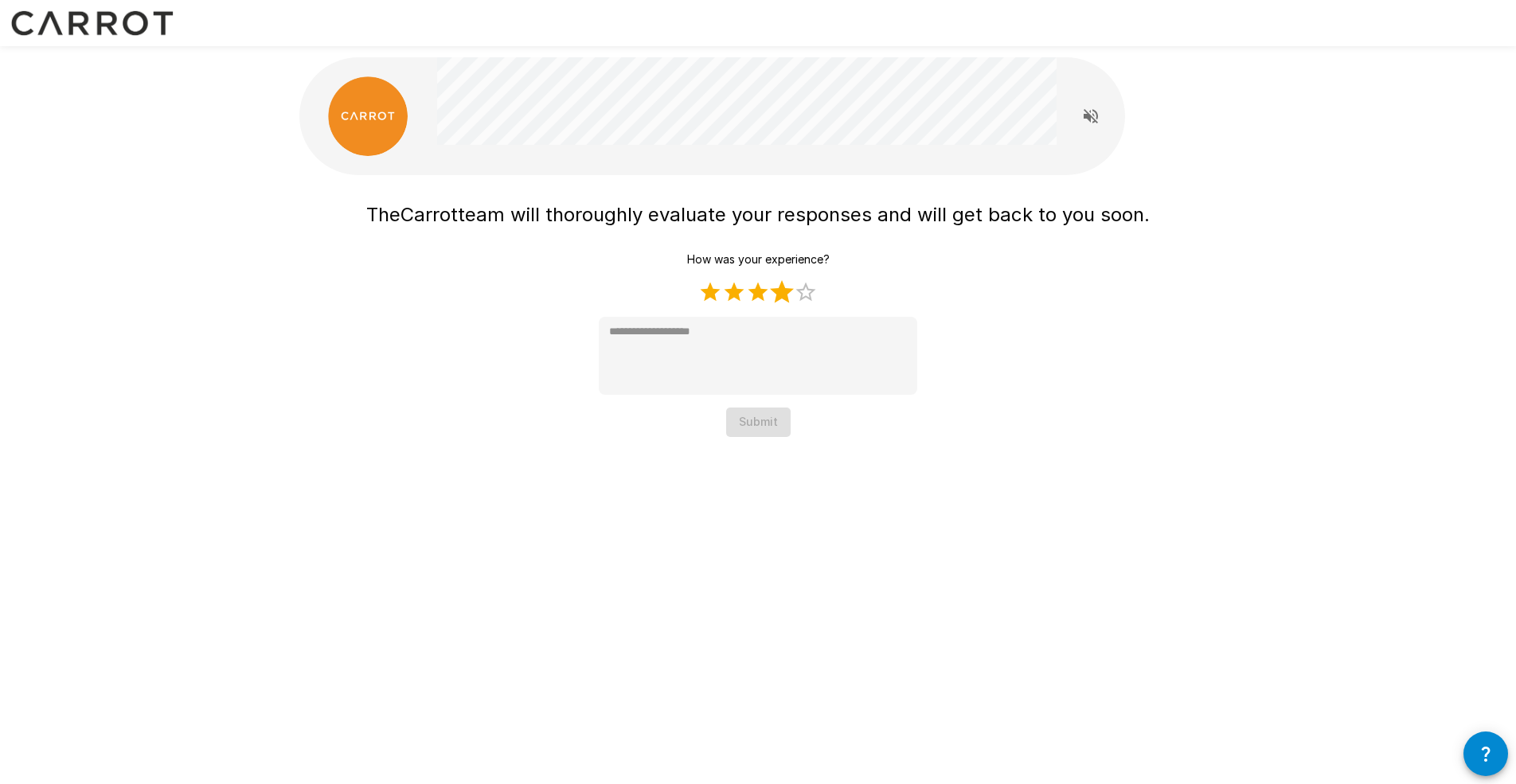
click at [775, 291] on label "4 Stars" at bounding box center [781, 292] width 24 height 24
type textarea "*"
click at [770, 418] on button "Submit" at bounding box center [758, 422] width 64 height 29
